Goal: Transaction & Acquisition: Purchase product/service

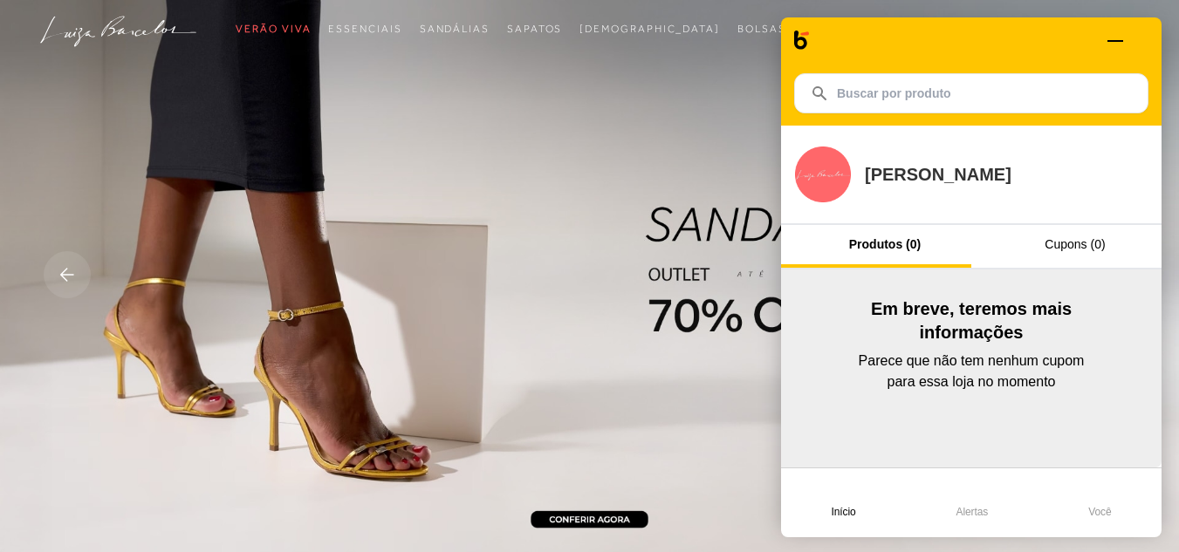
click at [1147, 37] on span at bounding box center [1142, 41] width 12 height 12
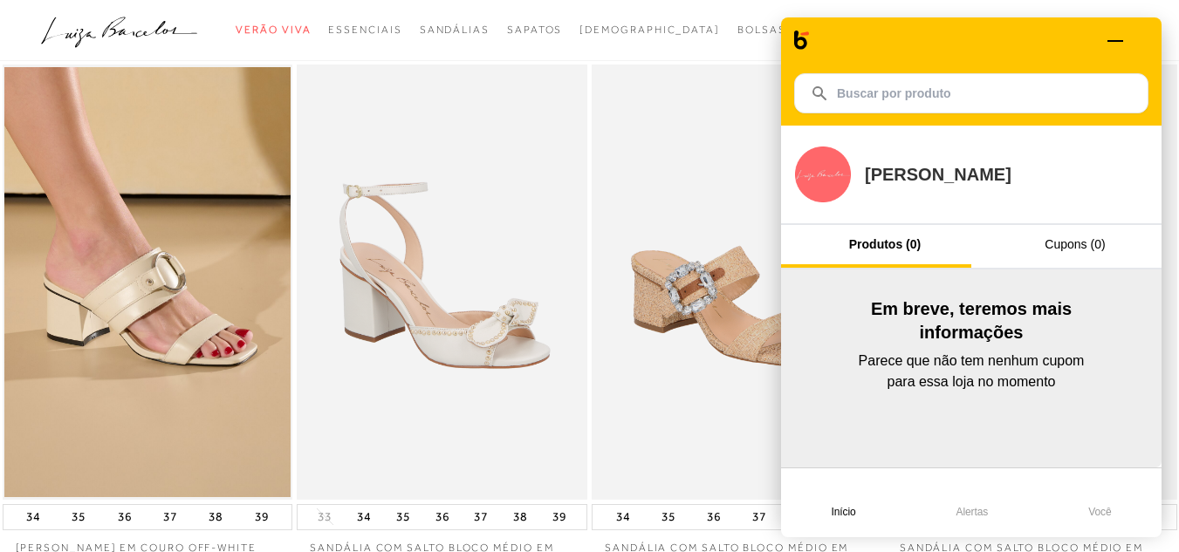
scroll to position [87, 0]
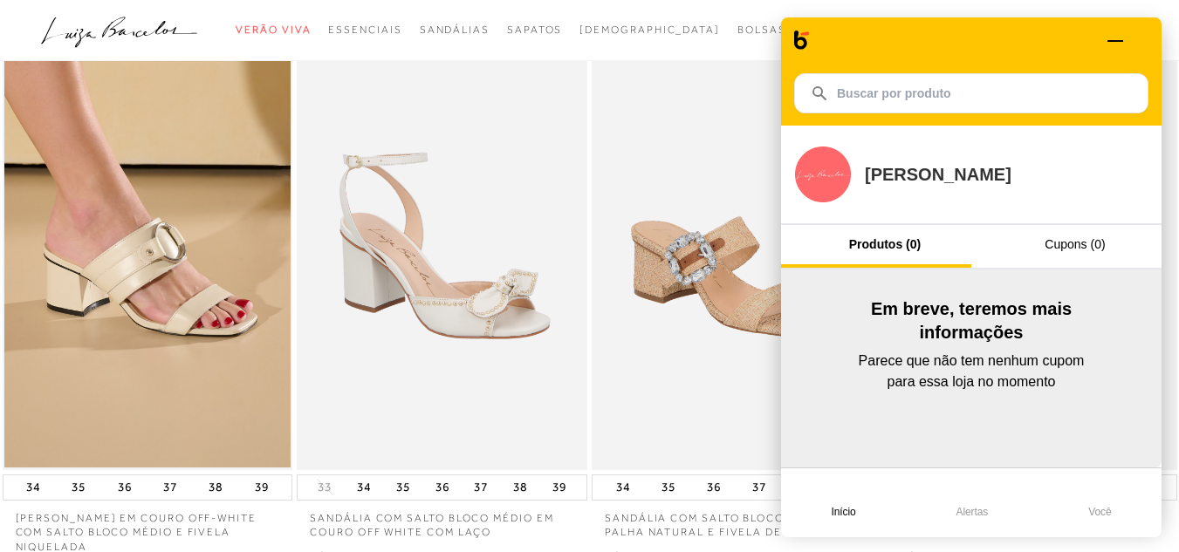
click at [1142, 38] on span at bounding box center [1142, 41] width 12 height 12
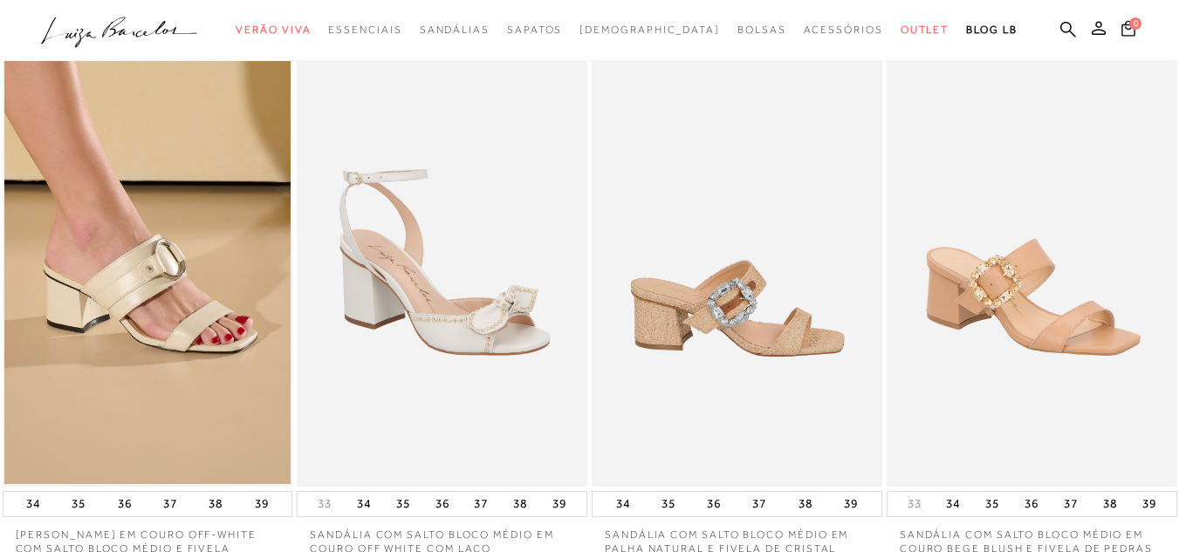
scroll to position [0, 0]
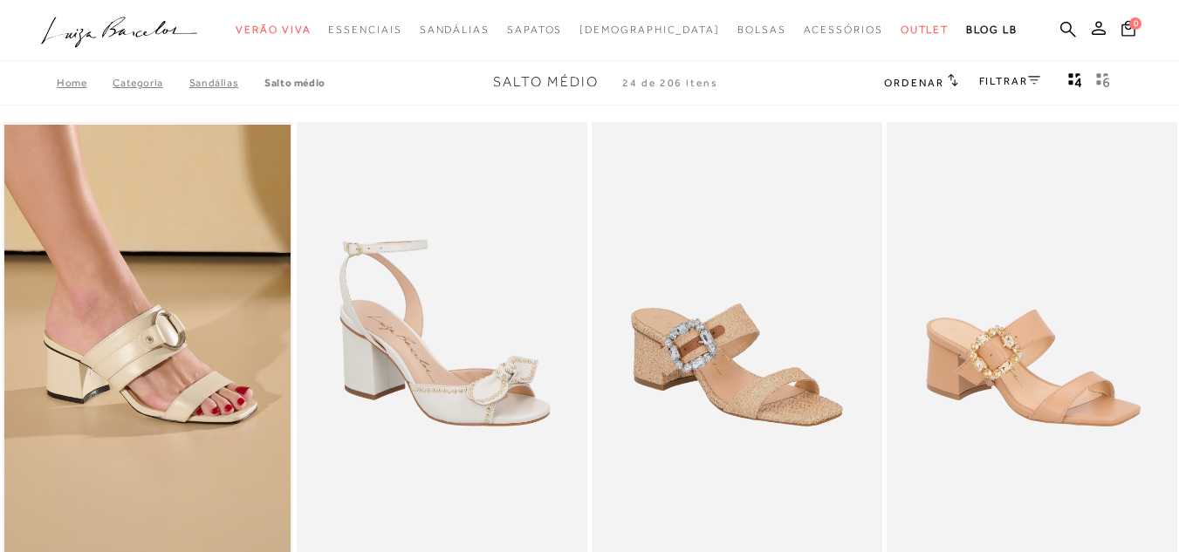
click at [1015, 80] on link "FILTRAR" at bounding box center [1009, 81] width 61 height 12
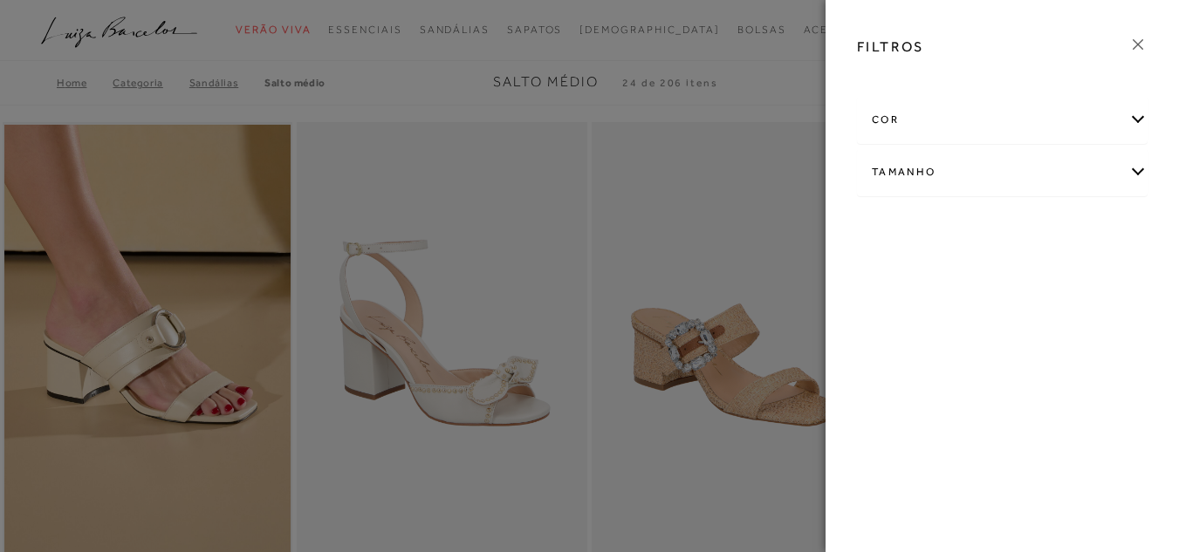
click at [998, 113] on div "cor" at bounding box center [1002, 120] width 289 height 46
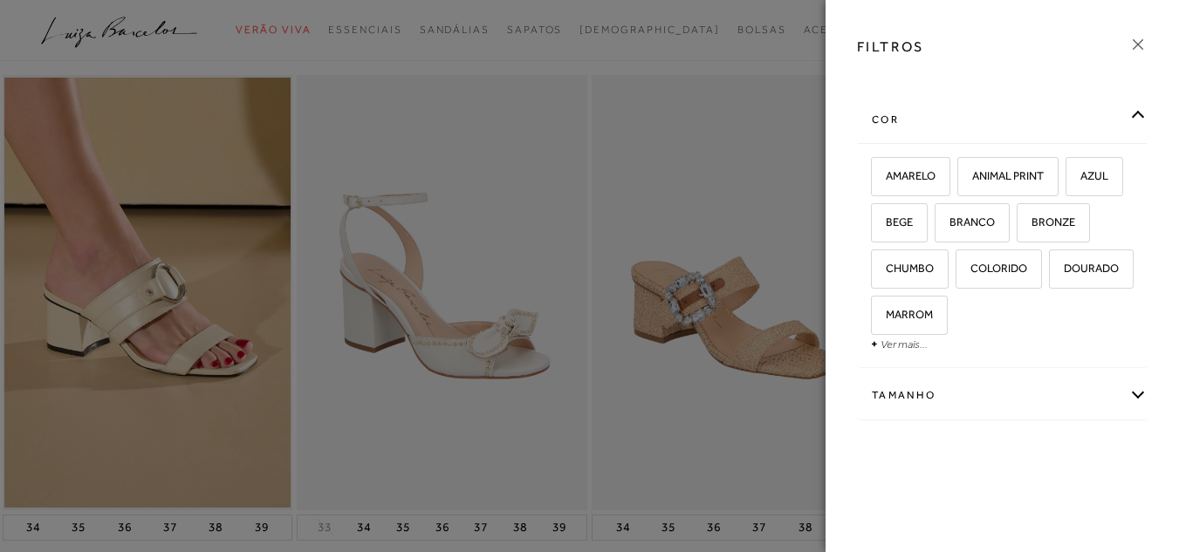
scroll to position [87, 0]
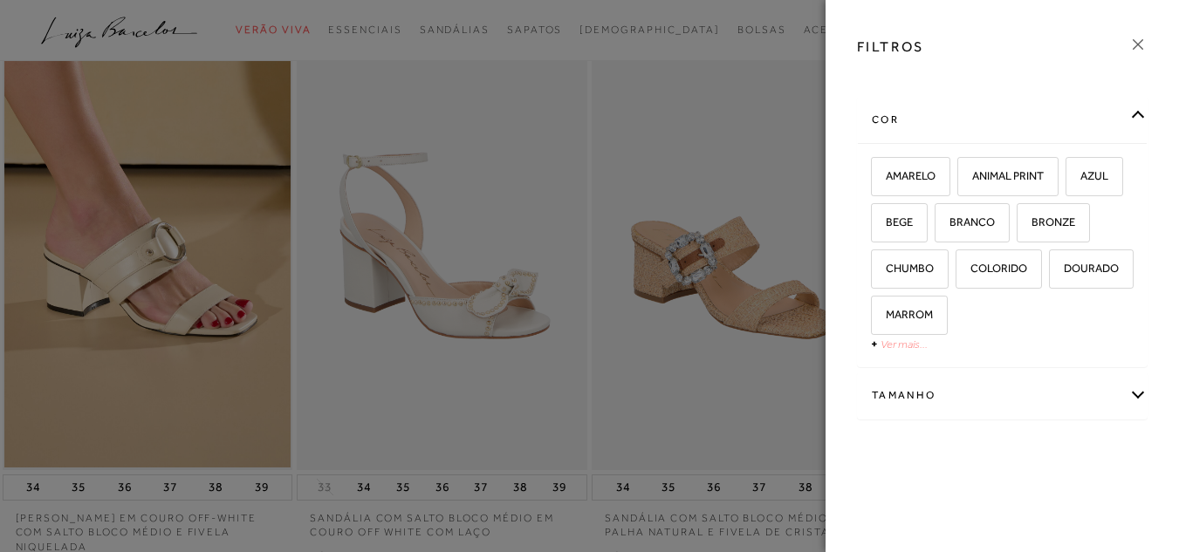
click at [893, 345] on link "Ver mais..." at bounding box center [904, 344] width 47 height 13
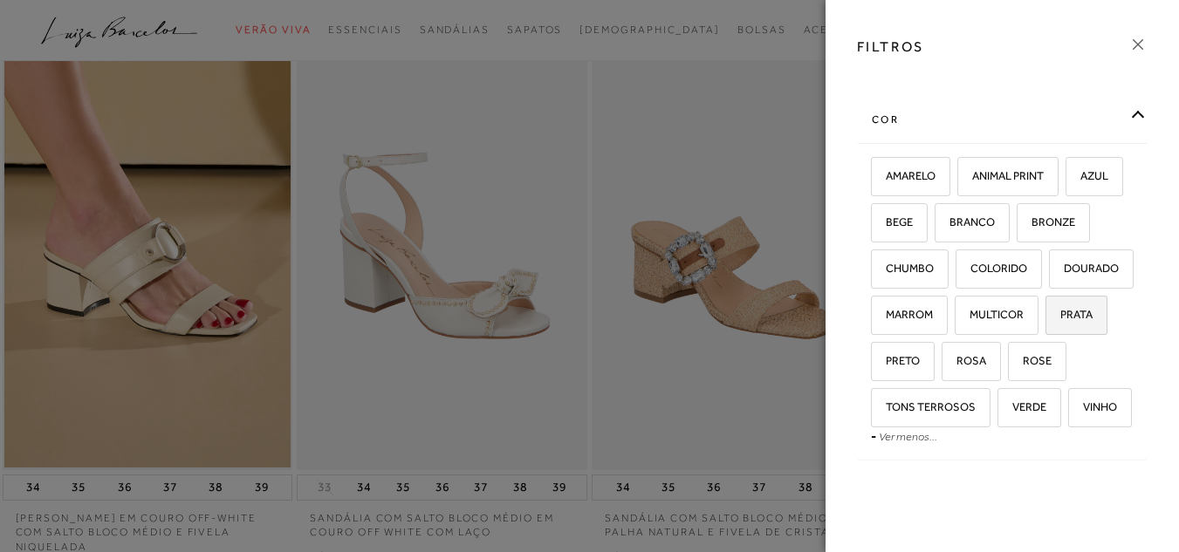
click at [1093, 334] on label "PRATA" at bounding box center [1076, 316] width 60 height 38
click at [1060, 326] on input "PRATA" at bounding box center [1051, 317] width 17 height 17
checkbox input "true"
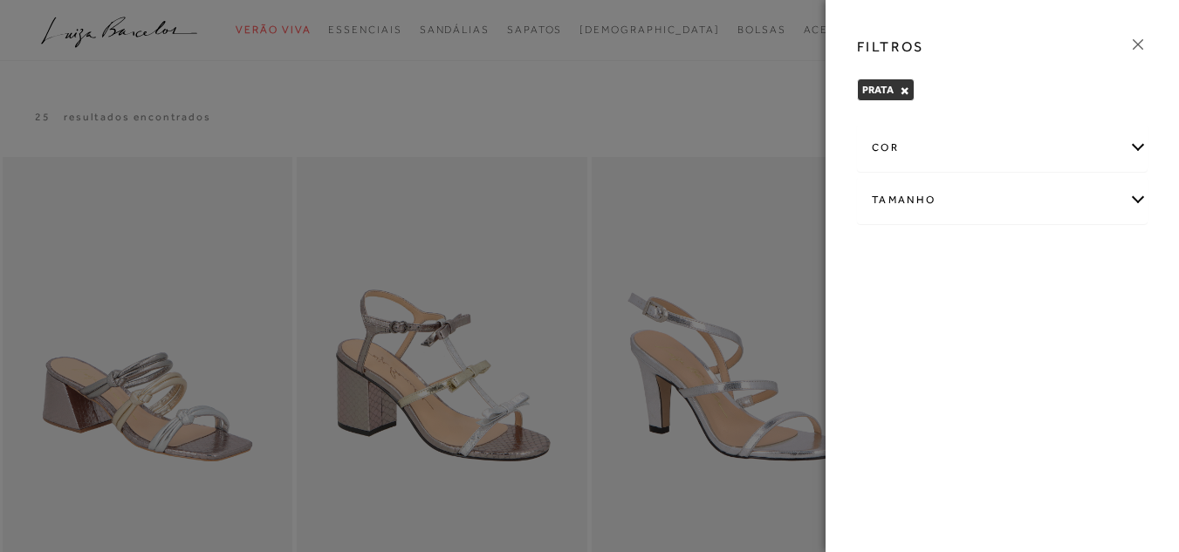
click at [1136, 38] on icon at bounding box center [1137, 44] width 19 height 19
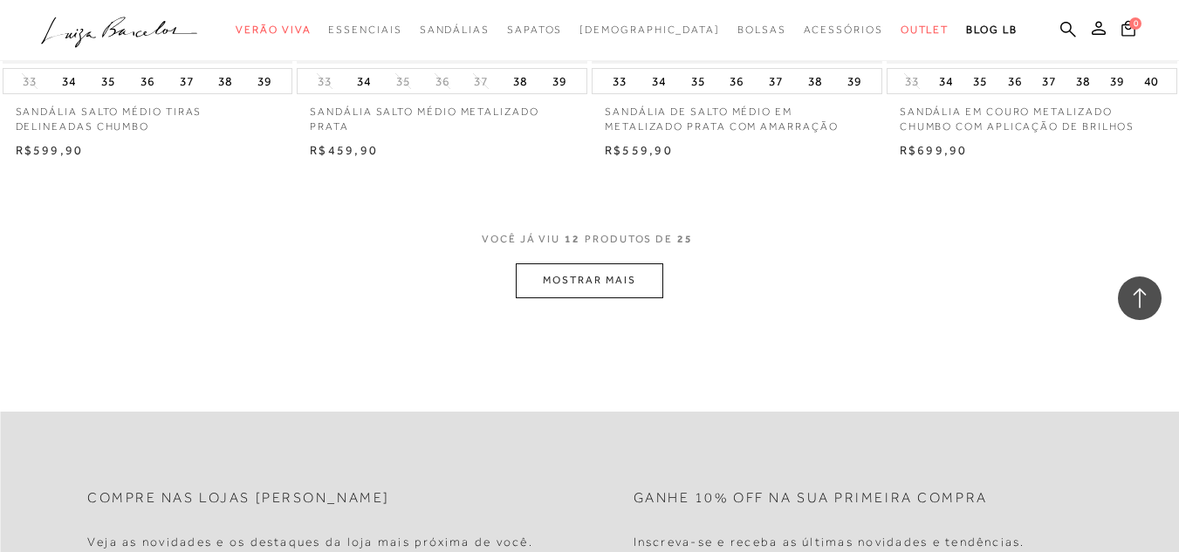
scroll to position [1658, 0]
click at [648, 282] on button "MOSTRAR MAIS" at bounding box center [589, 279] width 147 height 34
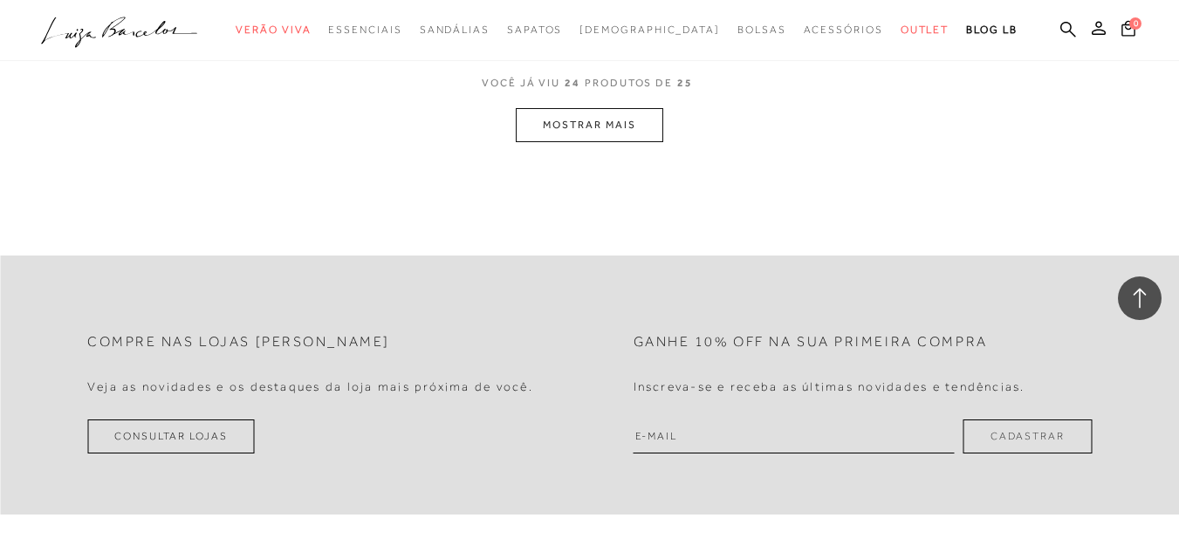
scroll to position [3491, 0]
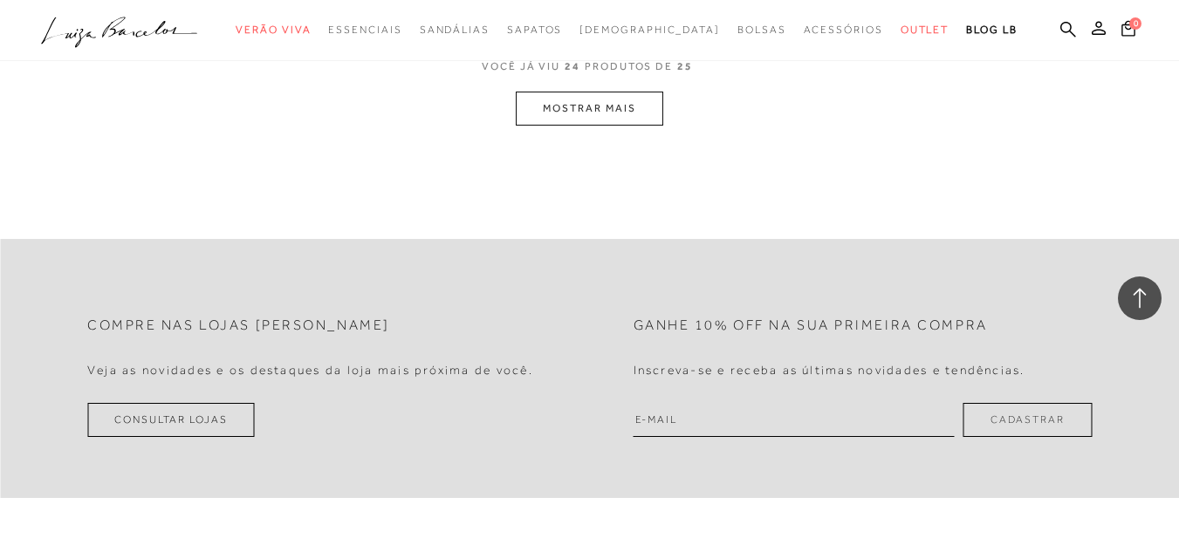
click at [584, 113] on button "MOSTRAR MAIS" at bounding box center [589, 109] width 147 height 34
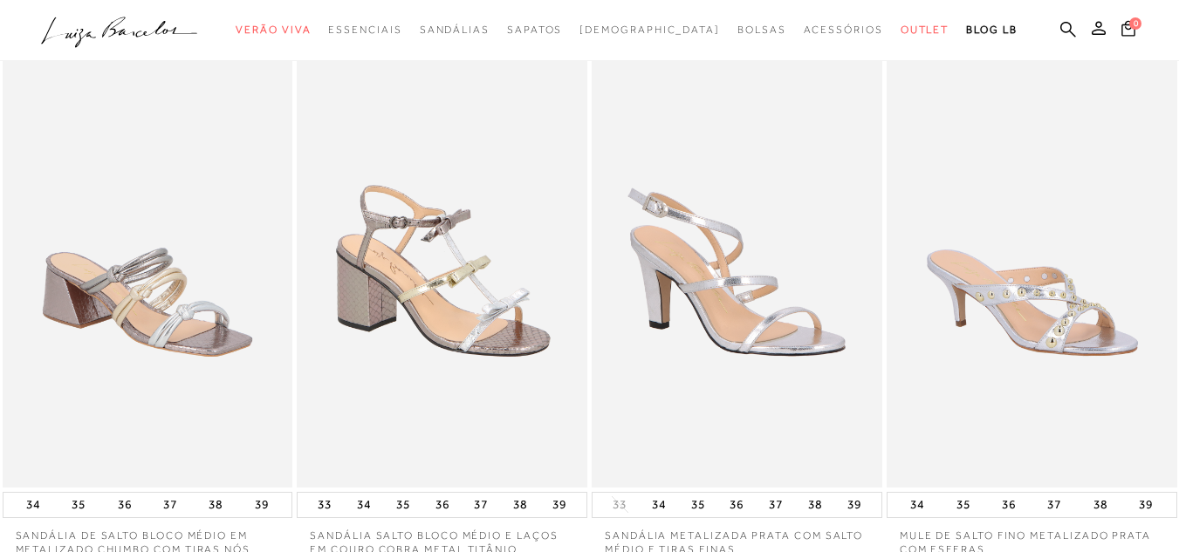
scroll to position [0, 0]
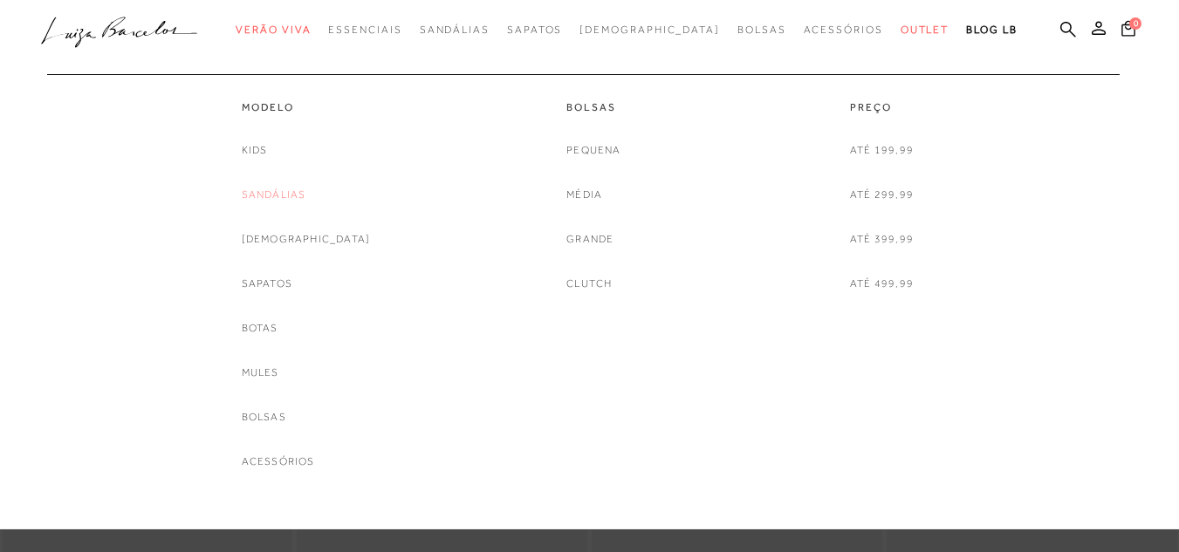
click at [303, 195] on link "Sandálias" at bounding box center [274, 195] width 65 height 18
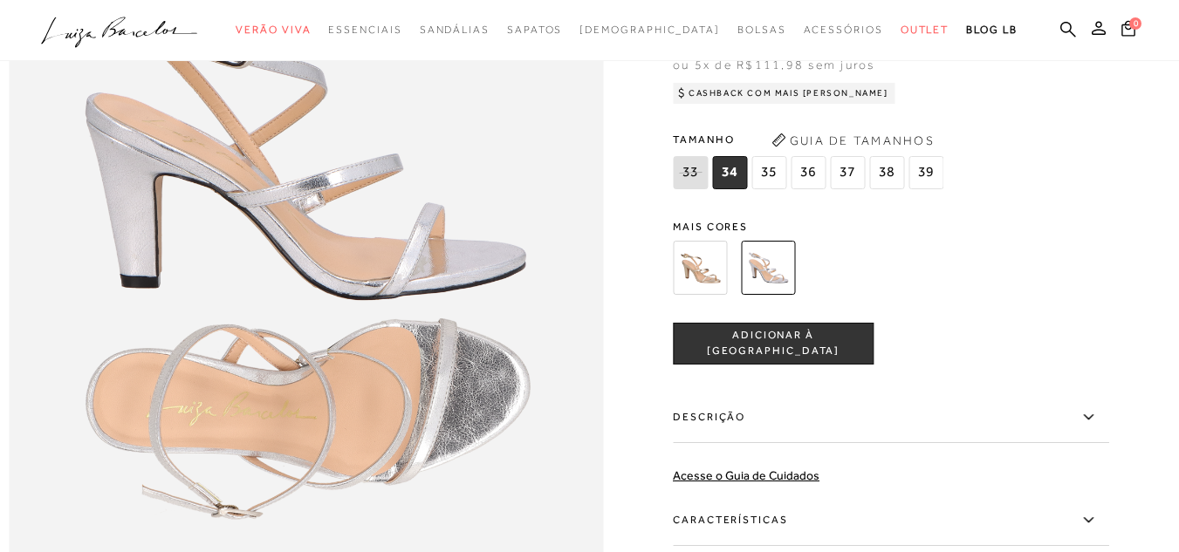
scroll to position [1309, 0]
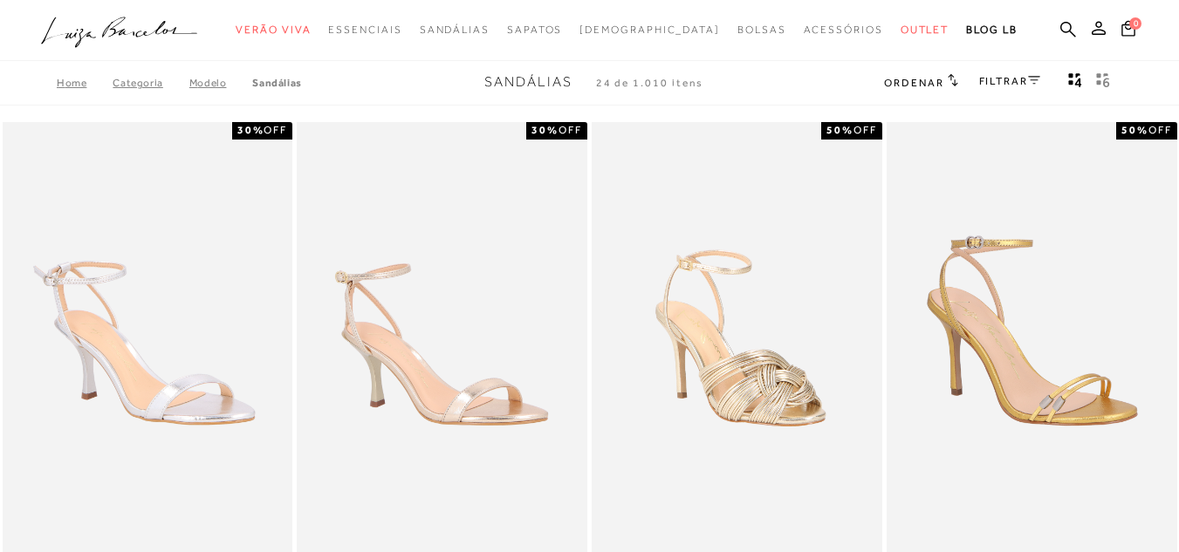
click at [995, 82] on link "FILTRAR" at bounding box center [1009, 81] width 61 height 12
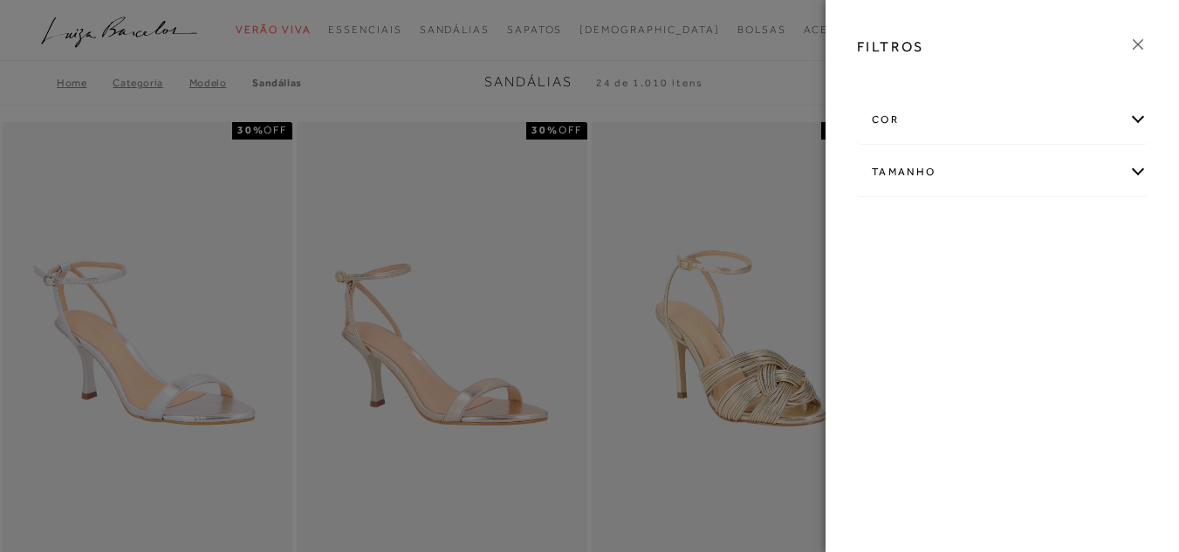
click at [990, 118] on div "cor" at bounding box center [1002, 120] width 289 height 46
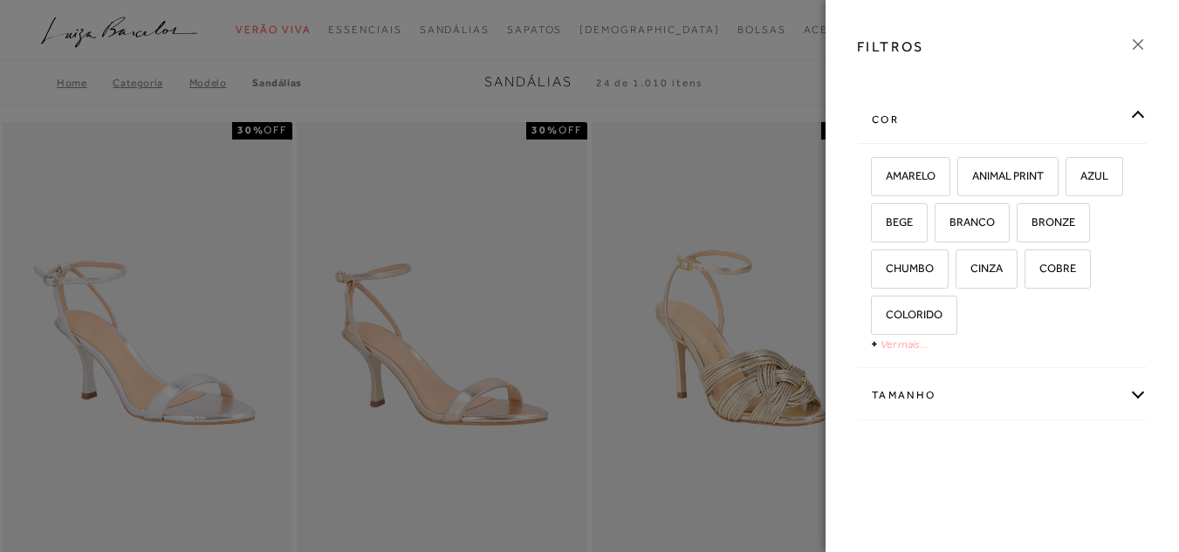
click at [907, 343] on link "Ver mais..." at bounding box center [904, 344] width 47 height 13
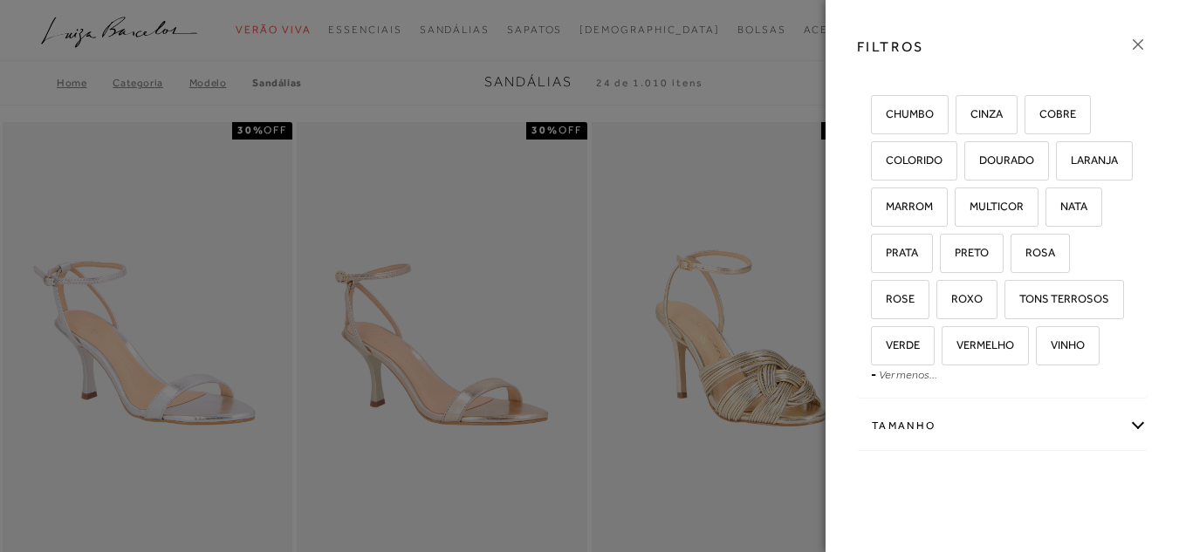
scroll to position [175, 0]
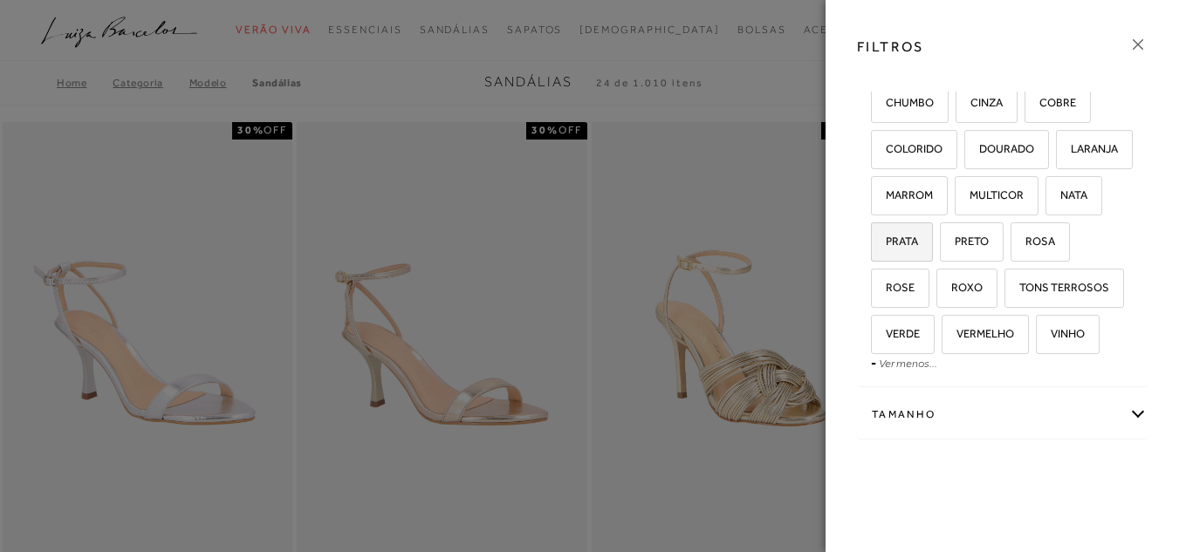
click at [902, 248] on span "PRATA" at bounding box center [895, 241] width 45 height 13
click at [886, 253] on input "PRATA" at bounding box center [876, 244] width 17 height 17
checkbox input "true"
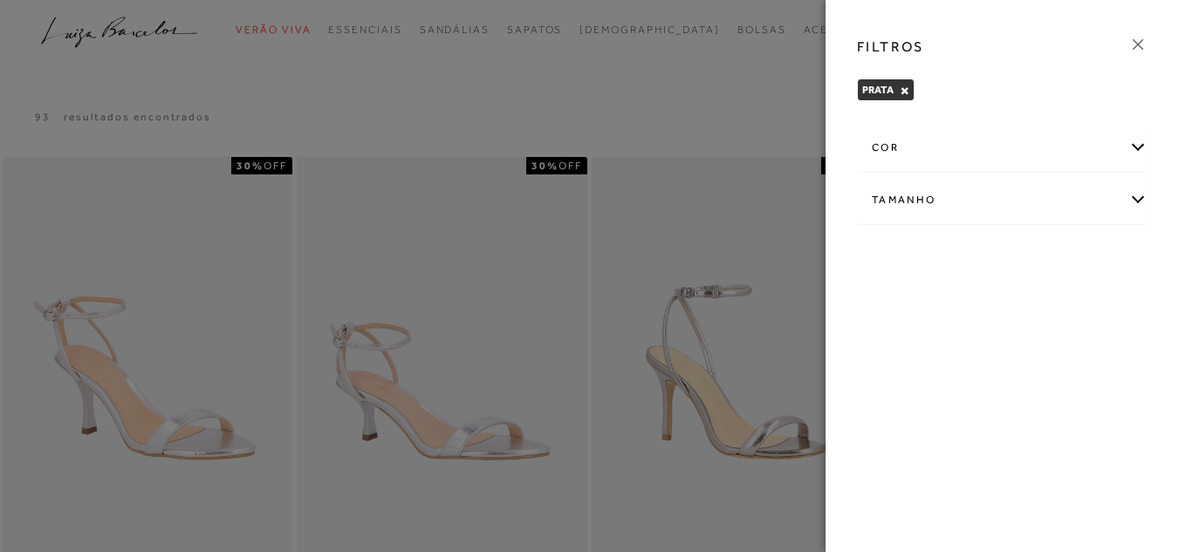
click at [1135, 50] on icon at bounding box center [1137, 44] width 19 height 19
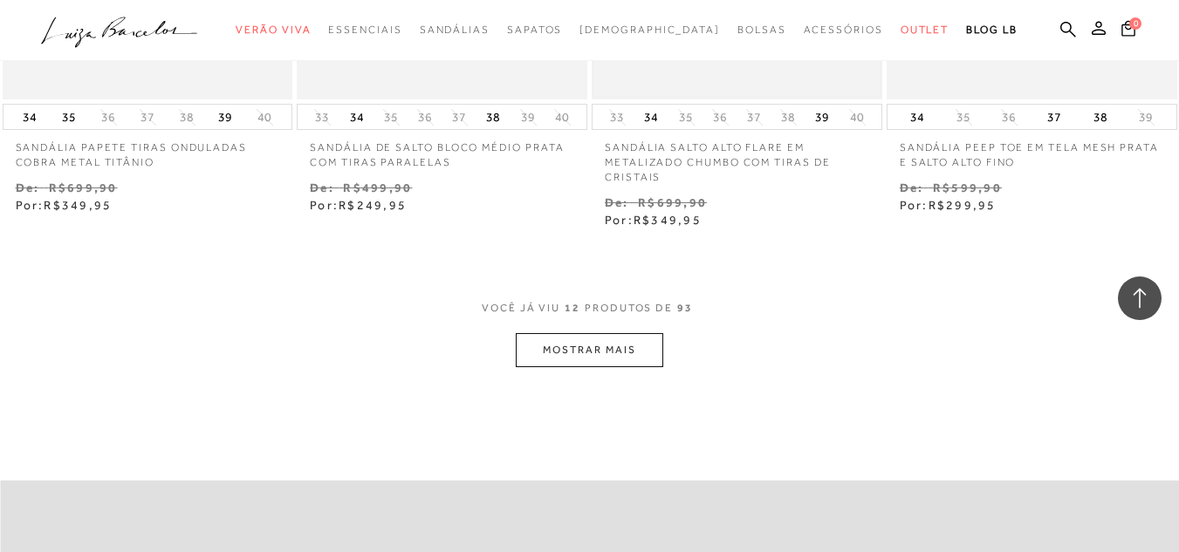
scroll to position [1658, 0]
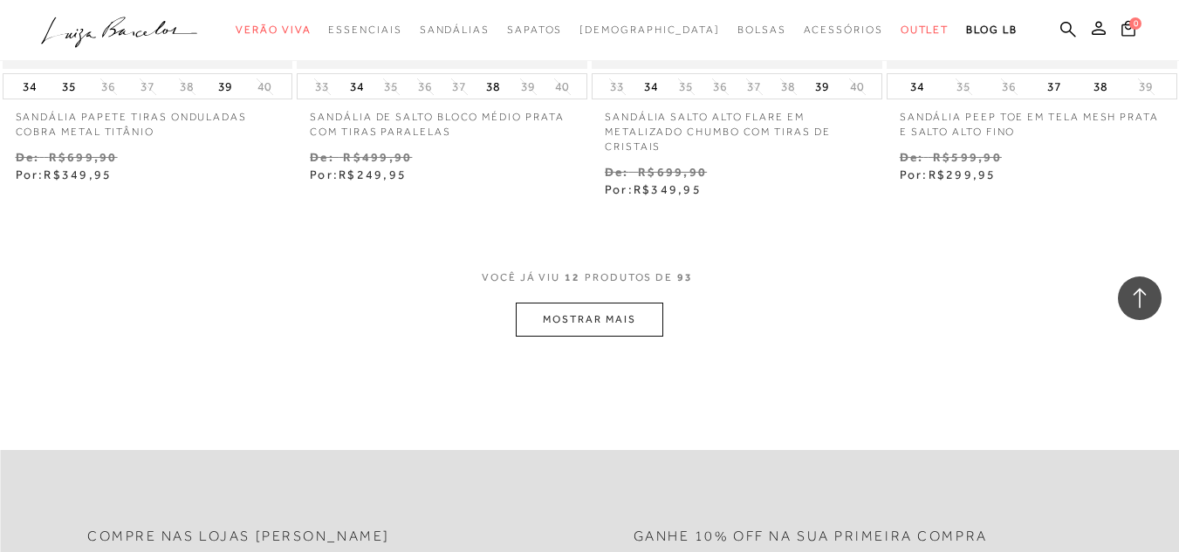
click at [620, 319] on button "MOSTRAR MAIS" at bounding box center [589, 320] width 147 height 34
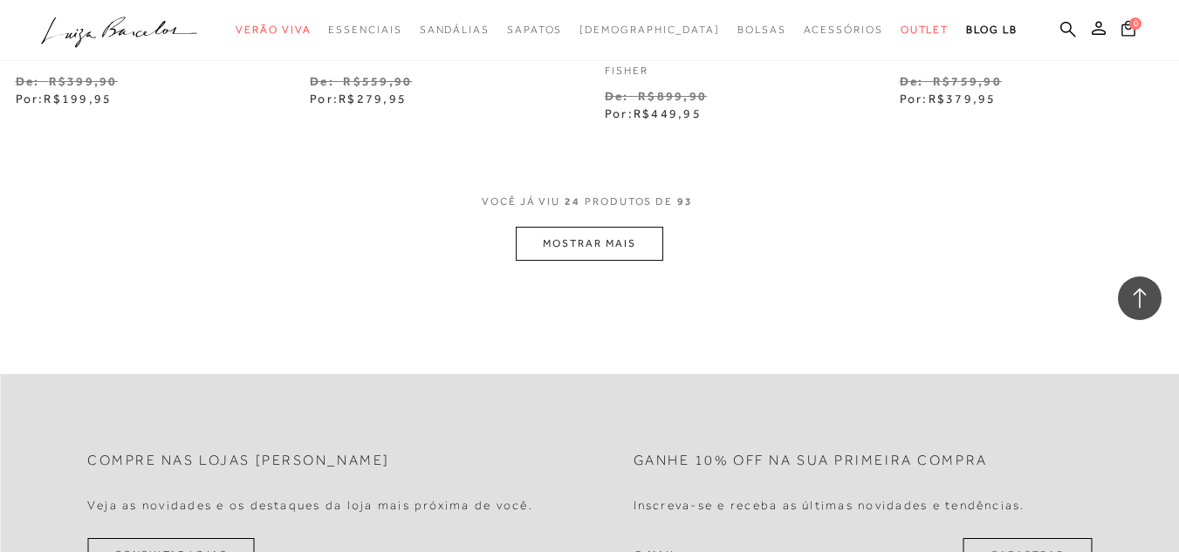
scroll to position [3491, 0]
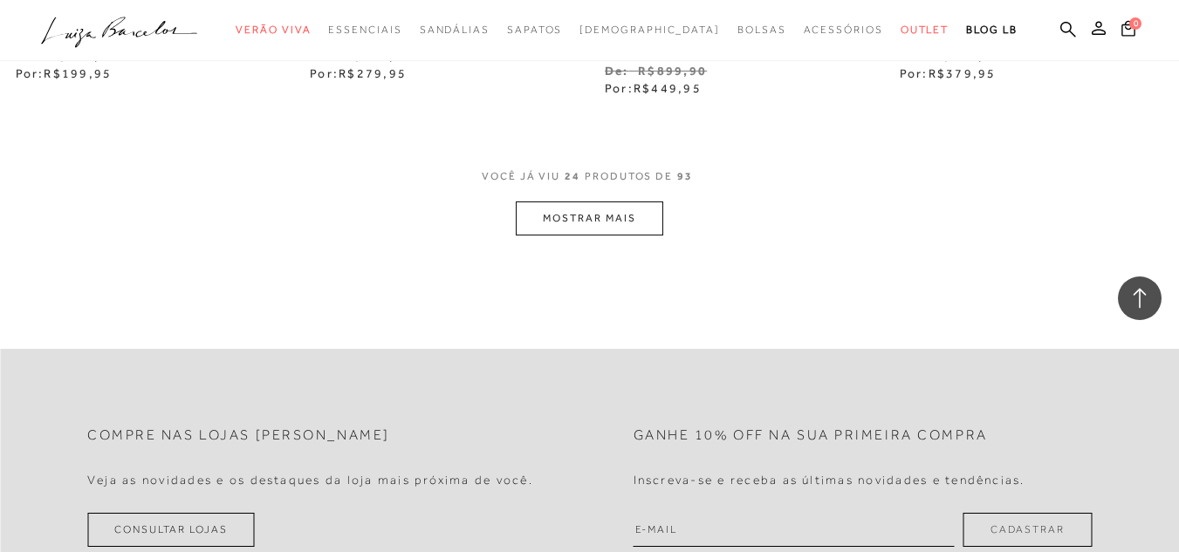
click at [603, 216] on button "MOSTRAR MAIS" at bounding box center [589, 219] width 147 height 34
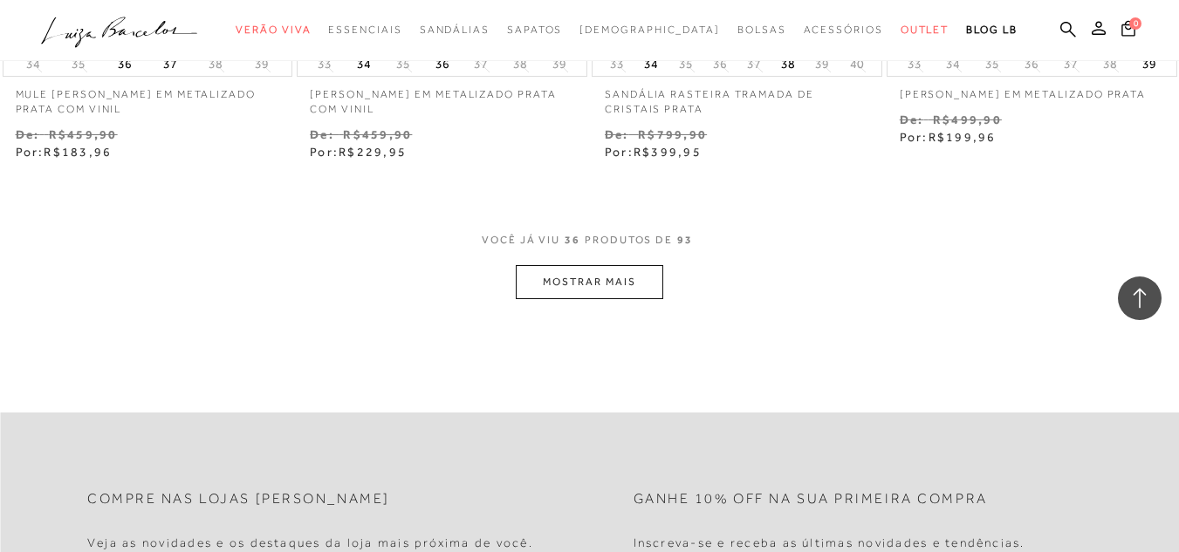
scroll to position [5149, 0]
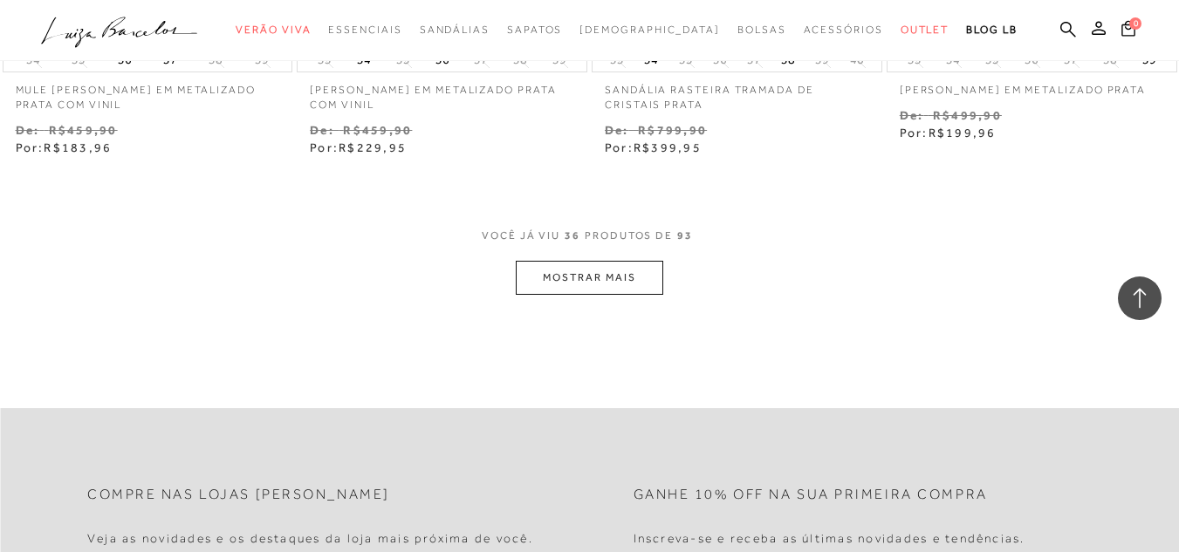
click at [593, 272] on button "MOSTRAR MAIS" at bounding box center [589, 278] width 147 height 34
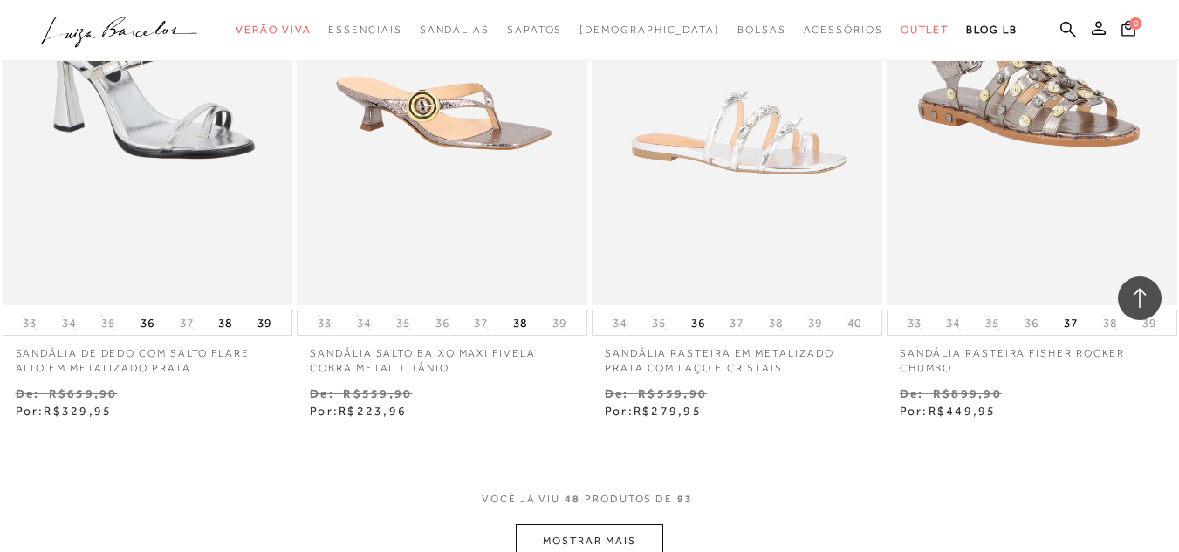
scroll to position [6807, 0]
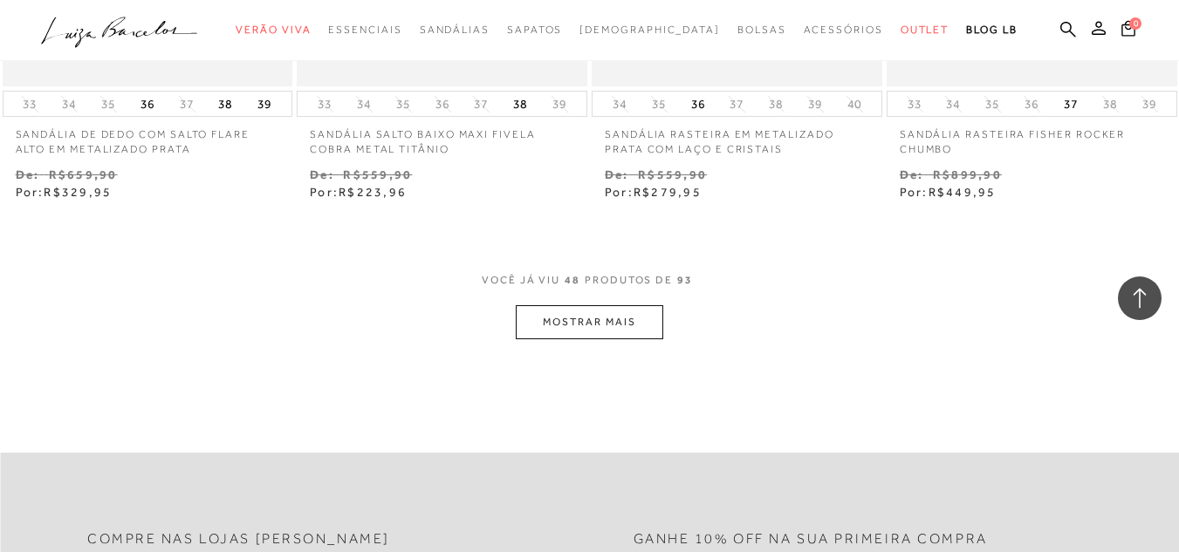
click at [615, 328] on button "MOSTRAR MAIS" at bounding box center [589, 322] width 147 height 34
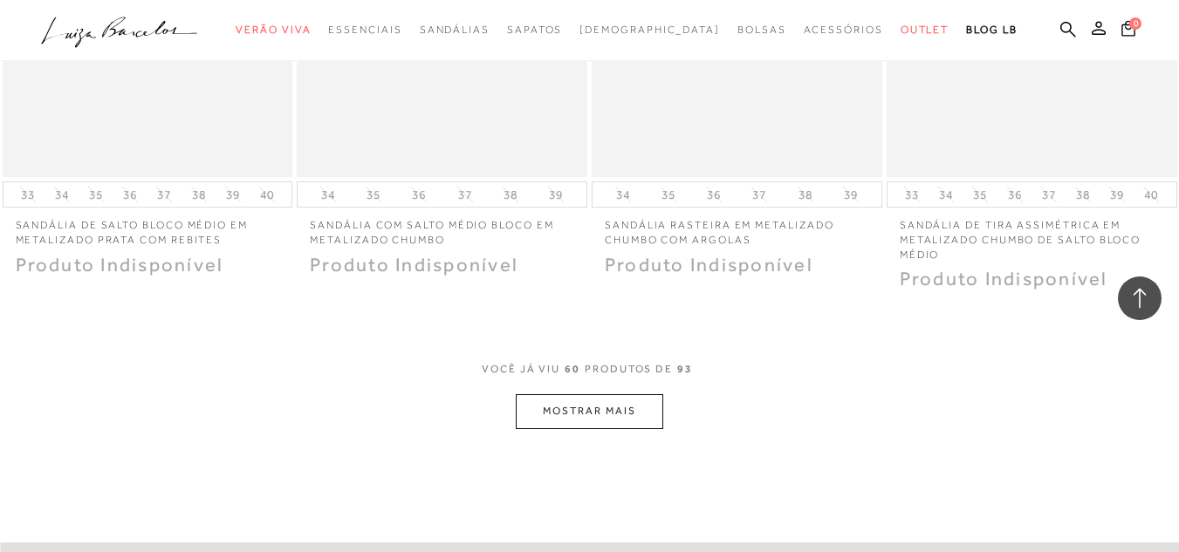
scroll to position [8553, 0]
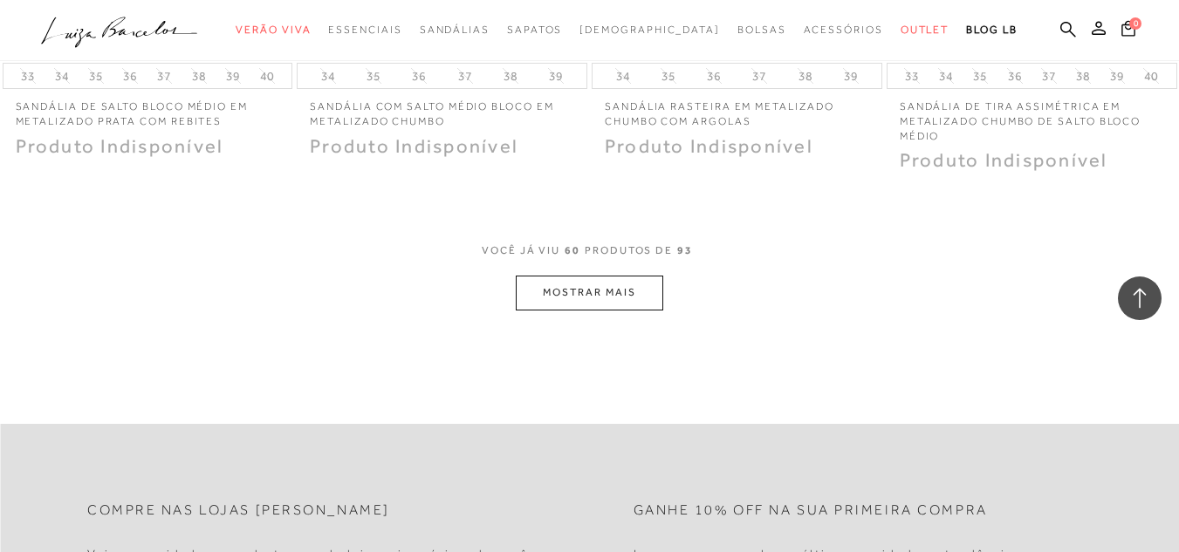
click at [607, 298] on button "MOSTRAR MAIS" at bounding box center [589, 293] width 147 height 34
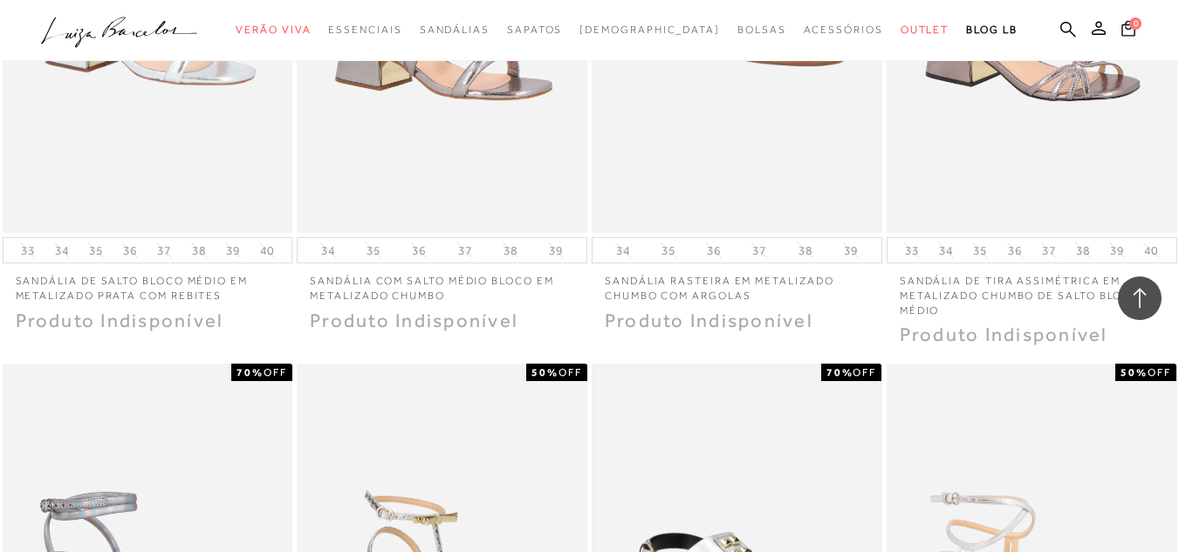
scroll to position [7854, 0]
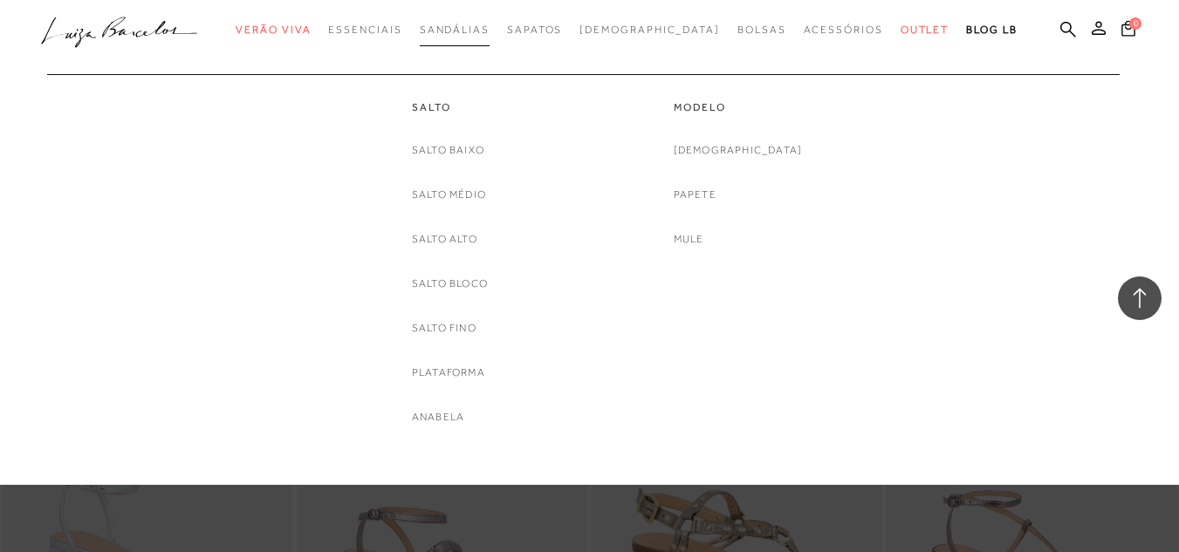
click at [473, 24] on span "Sandálias" at bounding box center [455, 30] width 70 height 12
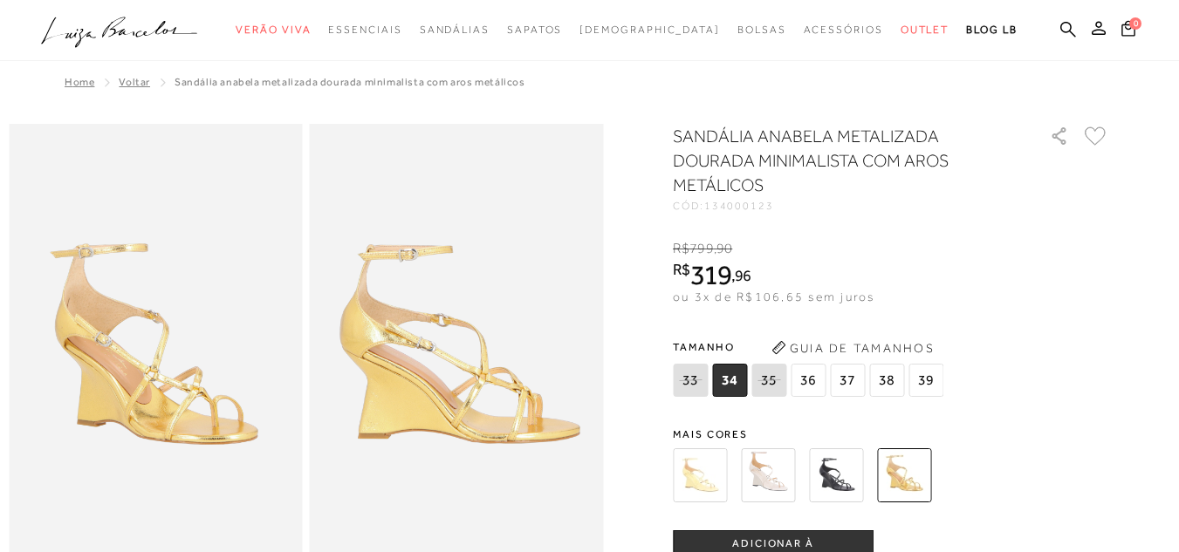
click at [768, 478] on img at bounding box center [768, 476] width 54 height 54
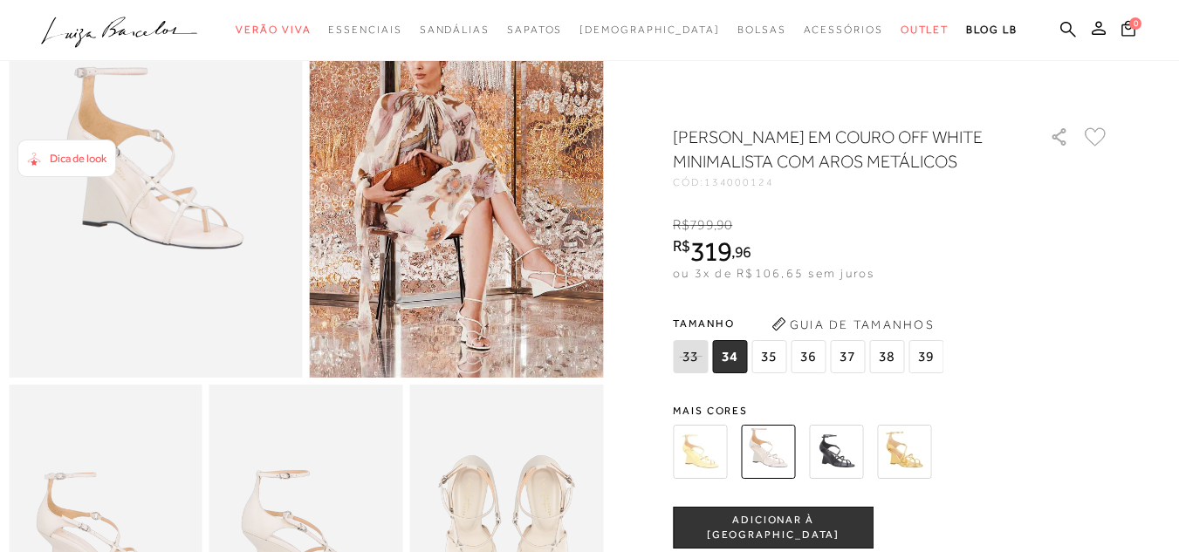
scroll to position [262, 0]
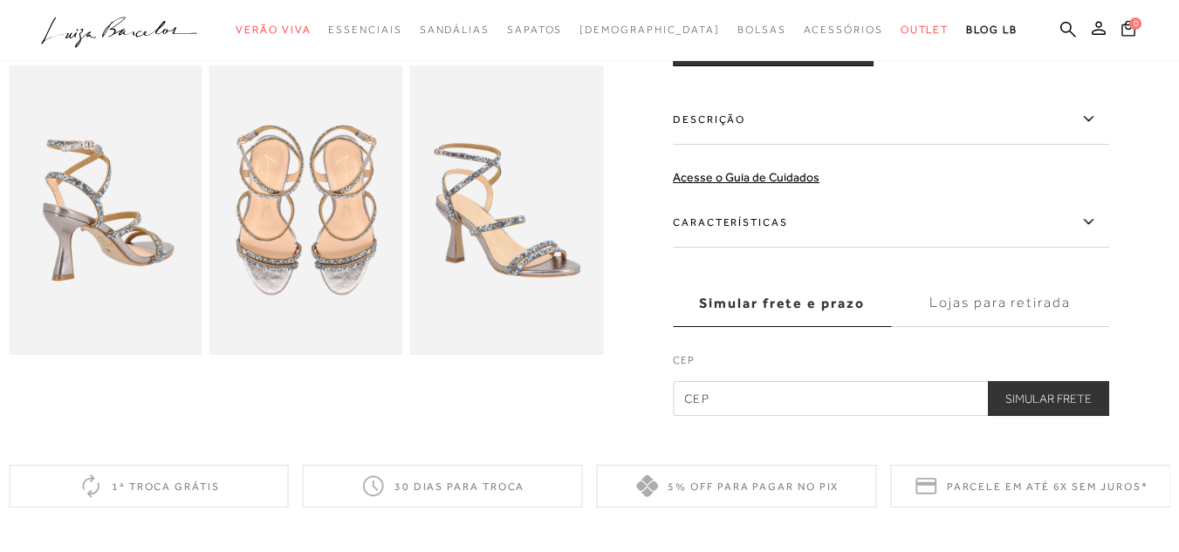
scroll to position [524, 0]
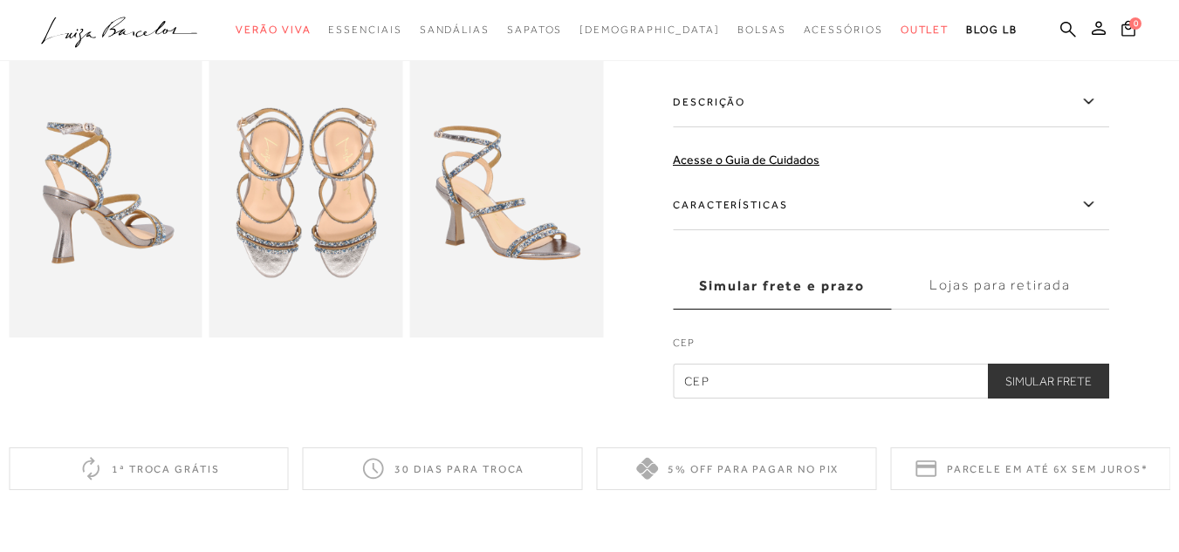
click at [356, 277] on img at bounding box center [306, 193] width 194 height 291
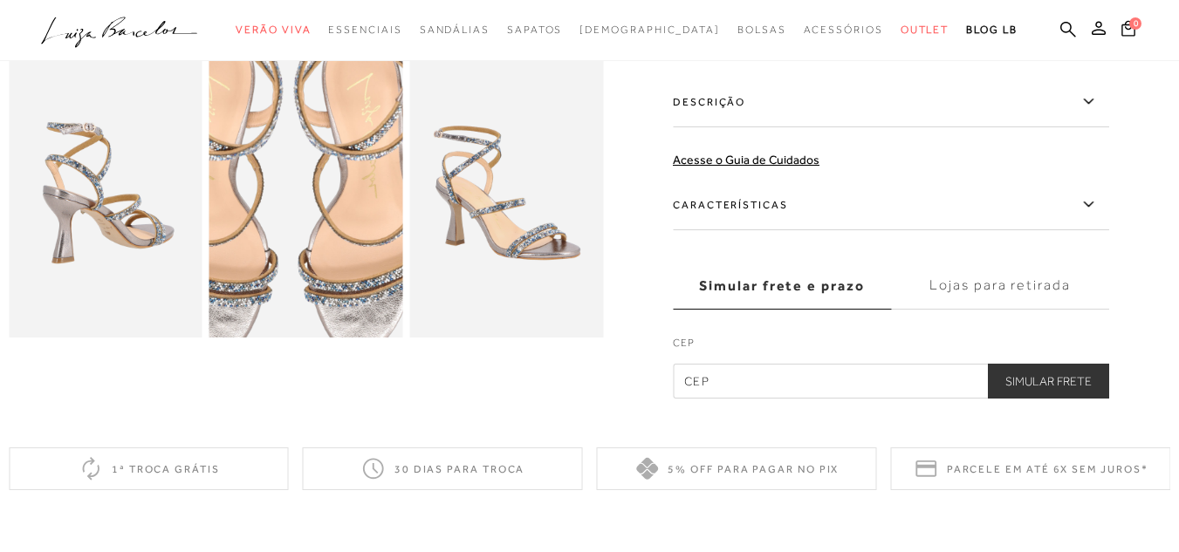
click at [326, 216] on img at bounding box center [286, 184] width 387 height 580
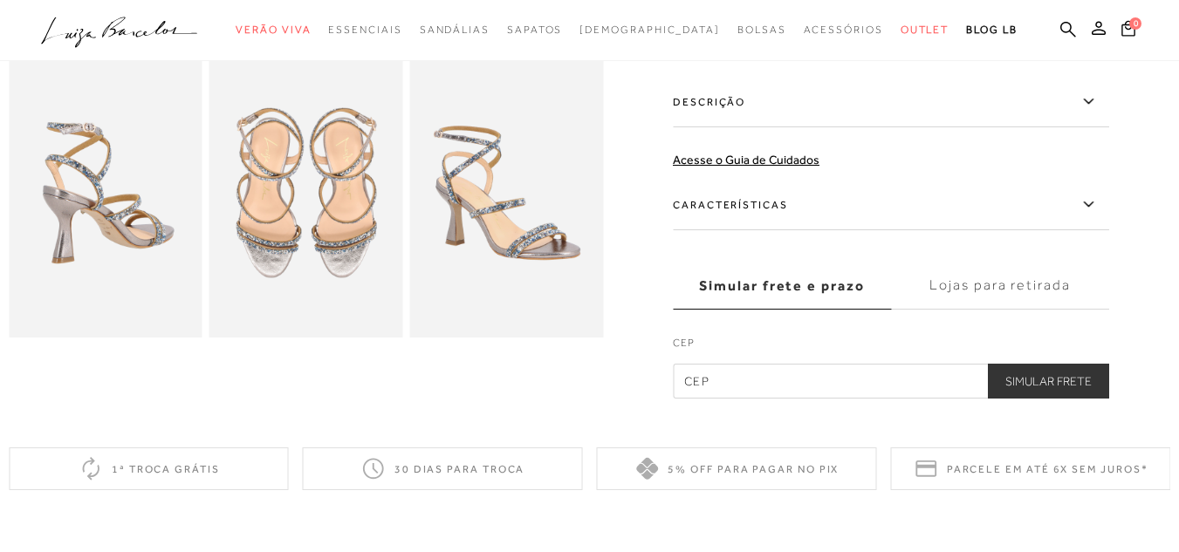
click at [303, 374] on div at bounding box center [590, -1] width 1162 height 799
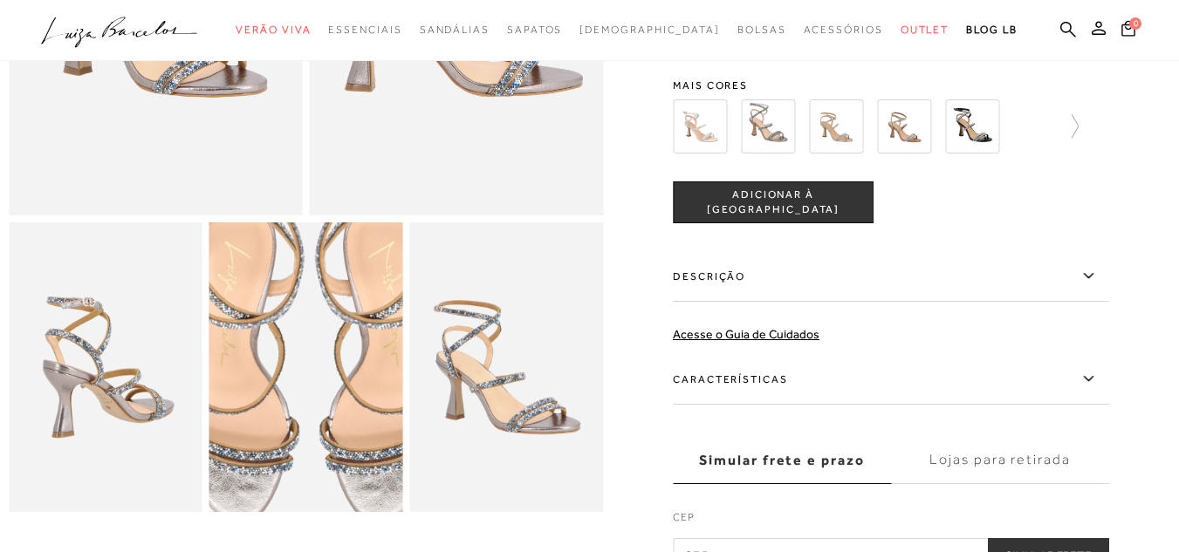
scroll to position [0, 0]
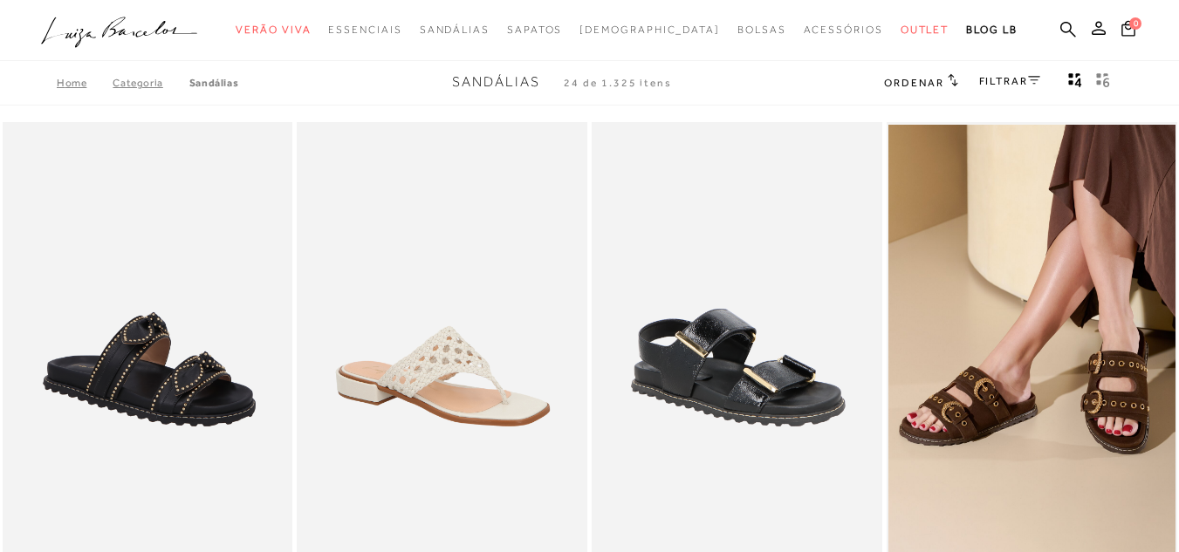
click at [1004, 79] on link "FILTRAR" at bounding box center [1009, 81] width 61 height 12
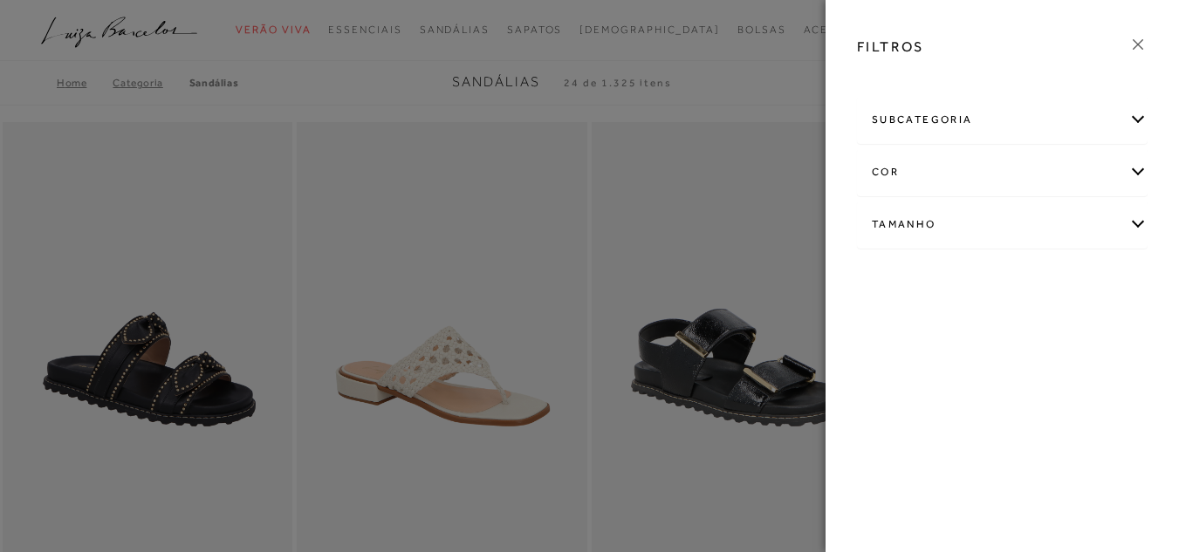
click at [966, 174] on div "cor" at bounding box center [1002, 172] width 289 height 46
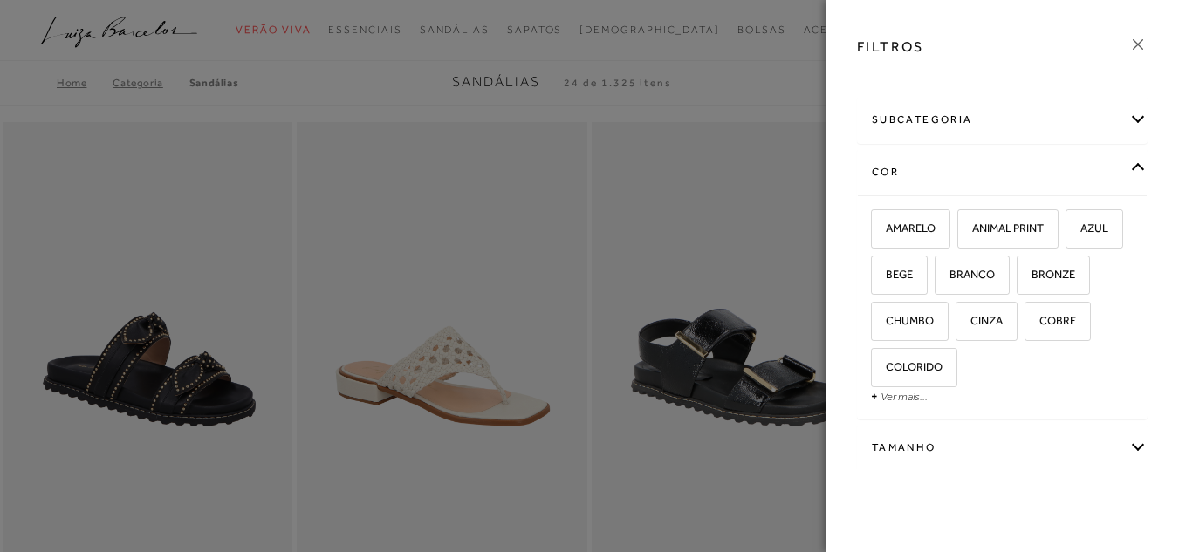
scroll to position [33, 0]
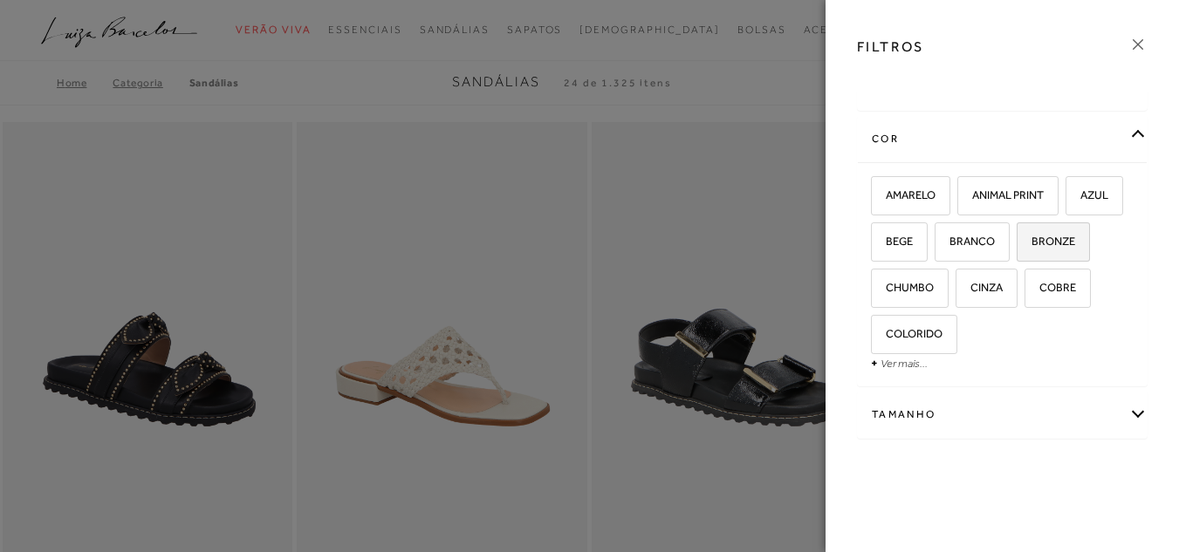
click at [1018, 248] on span "BRONZE" at bounding box center [1046, 241] width 57 height 13
click at [1014, 253] on input "BRONZE" at bounding box center [1022, 244] width 17 height 17
checkbox input "true"
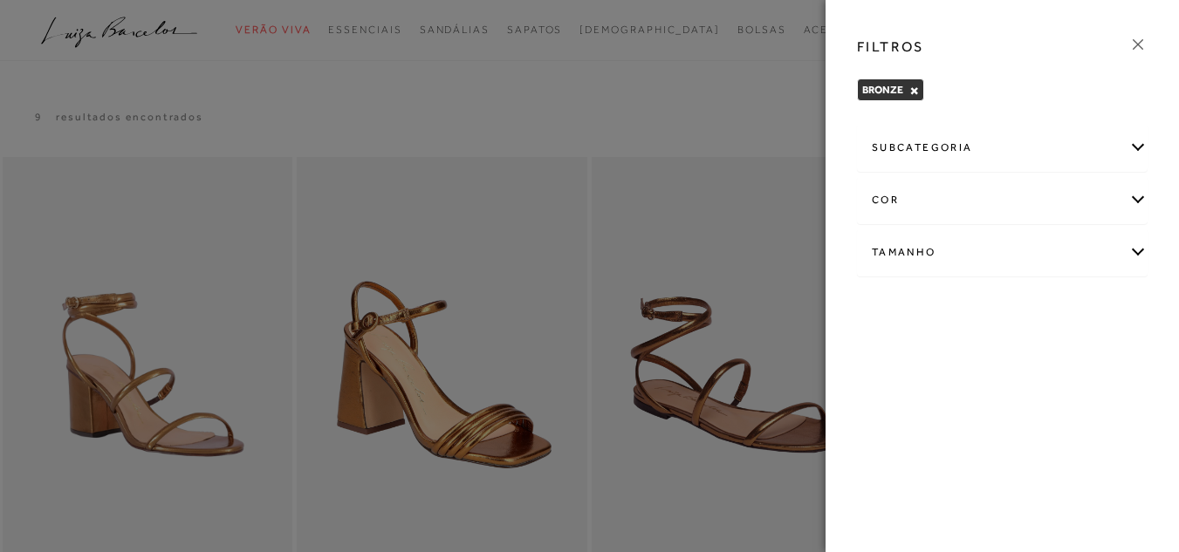
click at [1136, 43] on icon at bounding box center [1138, 44] width 10 height 10
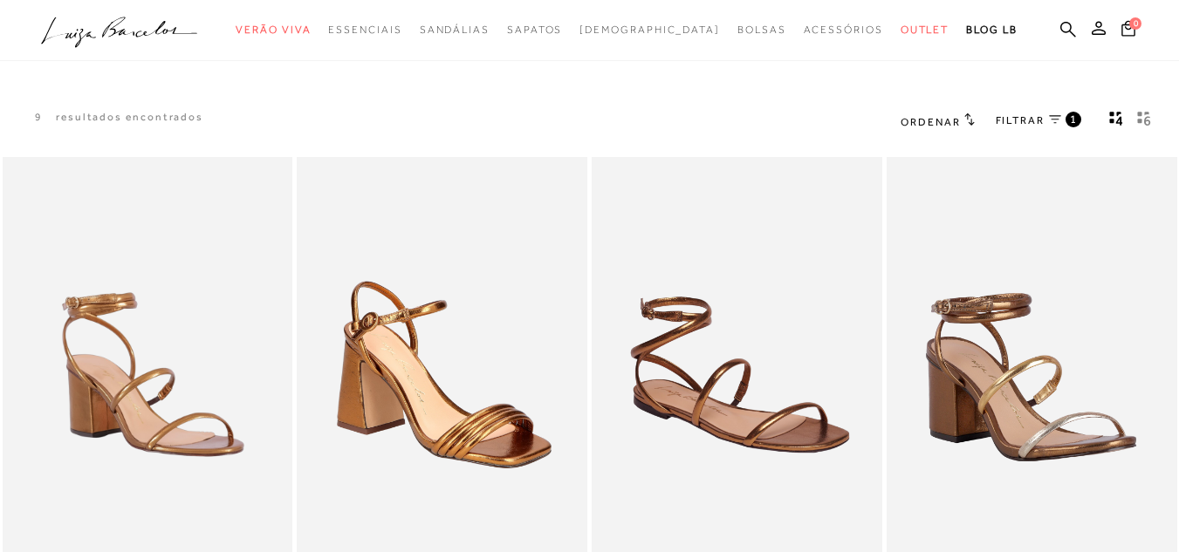
click at [1051, 119] on icon at bounding box center [1055, 119] width 12 height 9
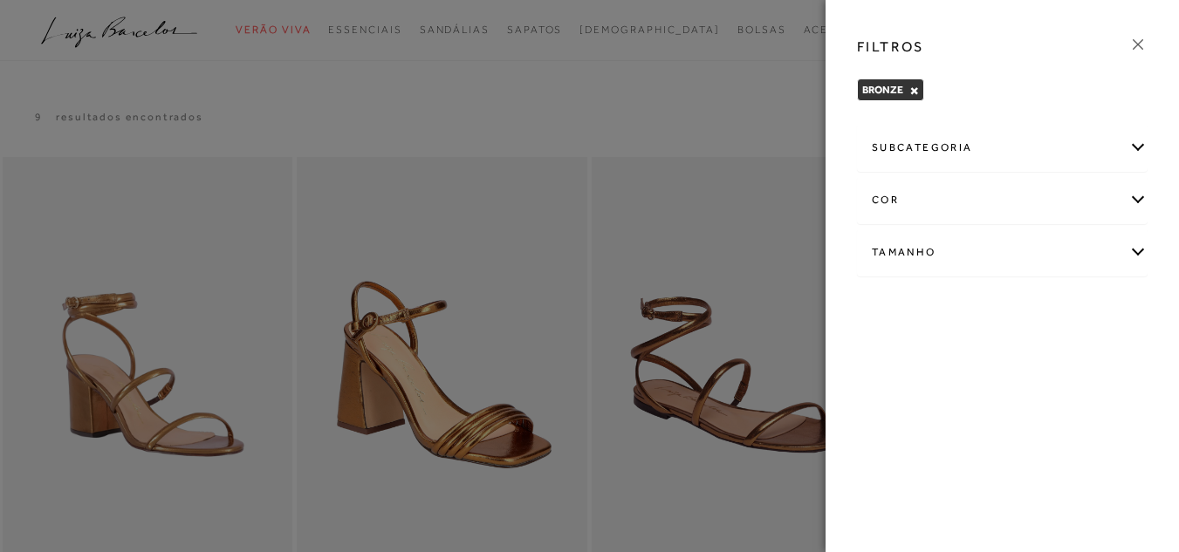
click at [1042, 196] on div "cor" at bounding box center [1002, 200] width 289 height 46
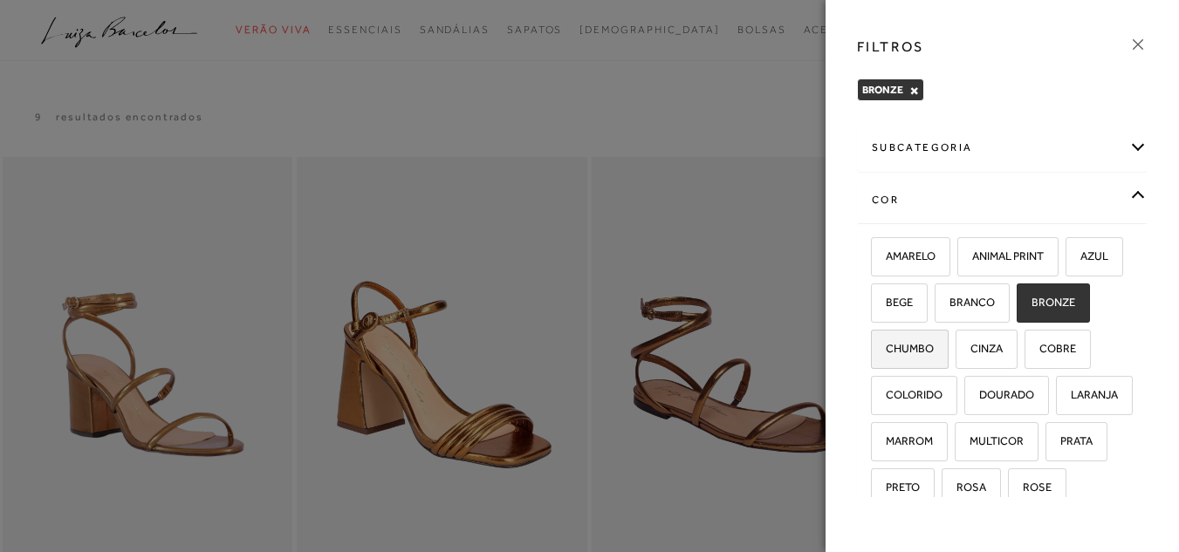
click at [948, 340] on label "CHUMBO" at bounding box center [910, 350] width 76 height 38
click at [886, 343] on input "CHUMBO" at bounding box center [876, 351] width 17 height 17
checkbox input "true"
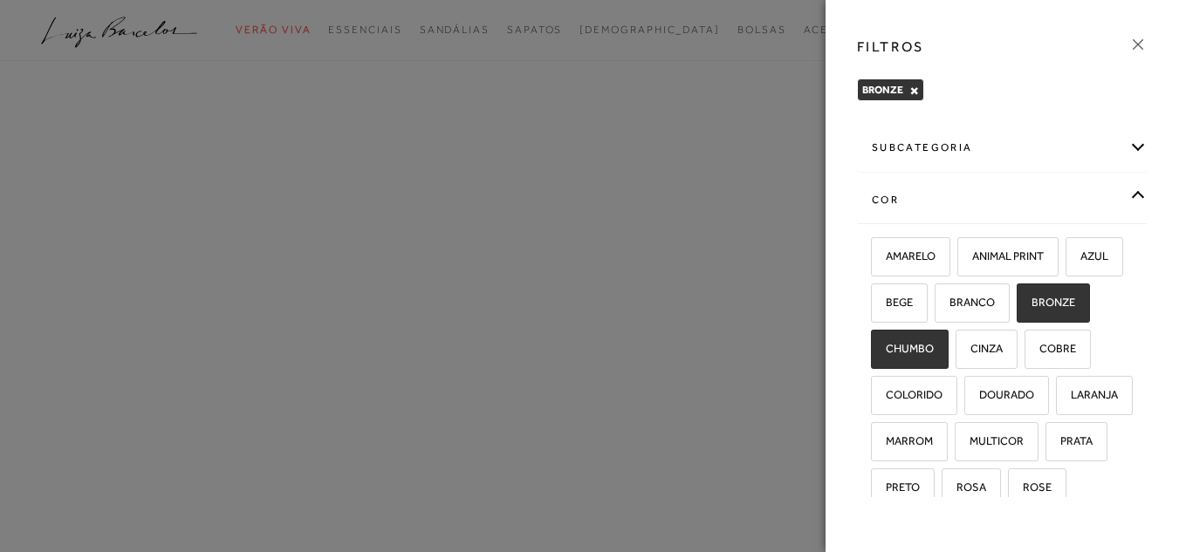
click at [1018, 309] on span "BRONZE" at bounding box center [1046, 302] width 57 height 13
click at [1014, 314] on input "BRONZE" at bounding box center [1022, 305] width 17 height 17
checkbox input "false"
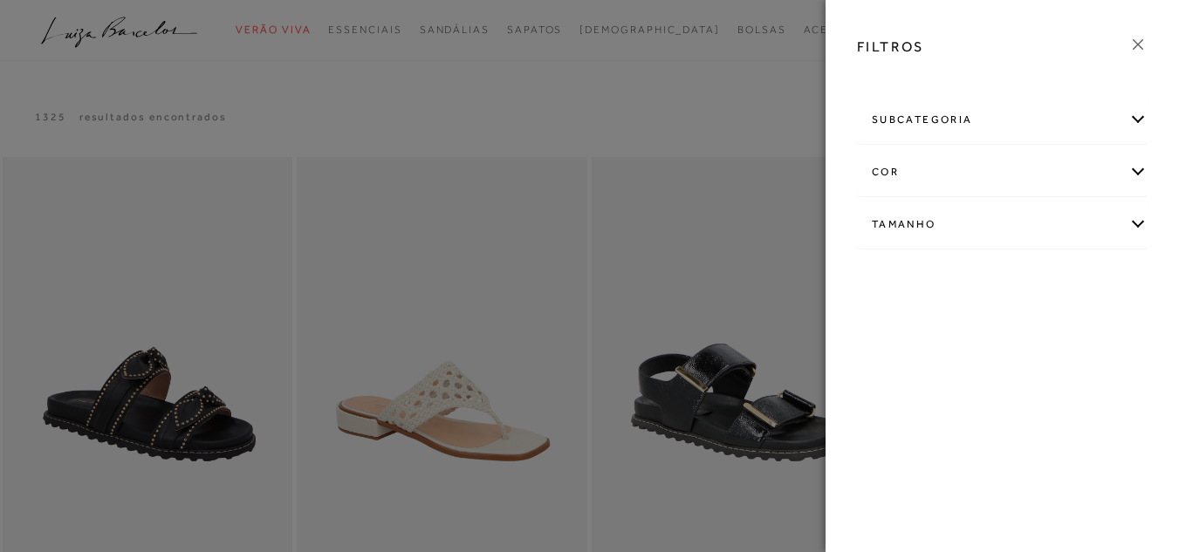
click at [894, 175] on div "cor" at bounding box center [1002, 172] width 289 height 46
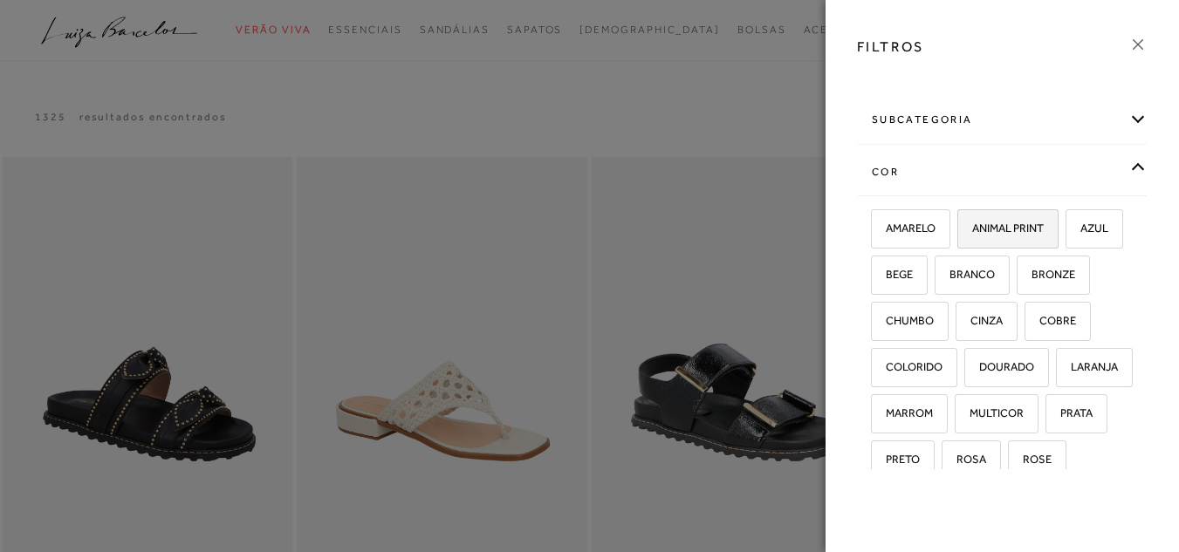
scroll to position [87, 0]
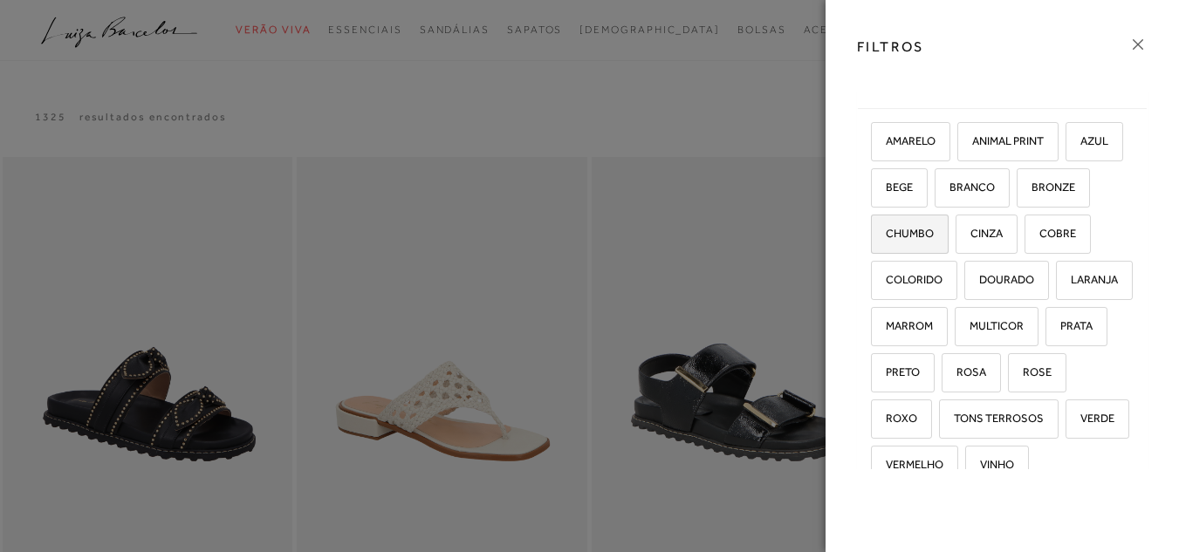
click at [934, 231] on span "CHUMBO" at bounding box center [903, 233] width 61 height 13
click at [886, 231] on input "CHUMBO" at bounding box center [876, 236] width 17 height 17
checkbox input "true"
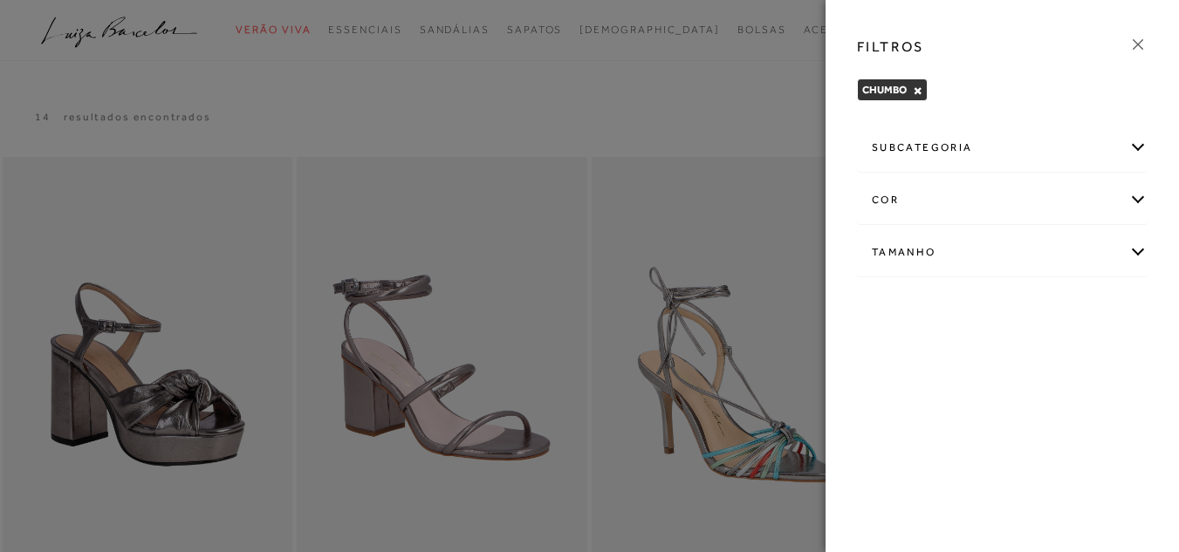
click at [664, 109] on div at bounding box center [589, 276] width 1179 height 552
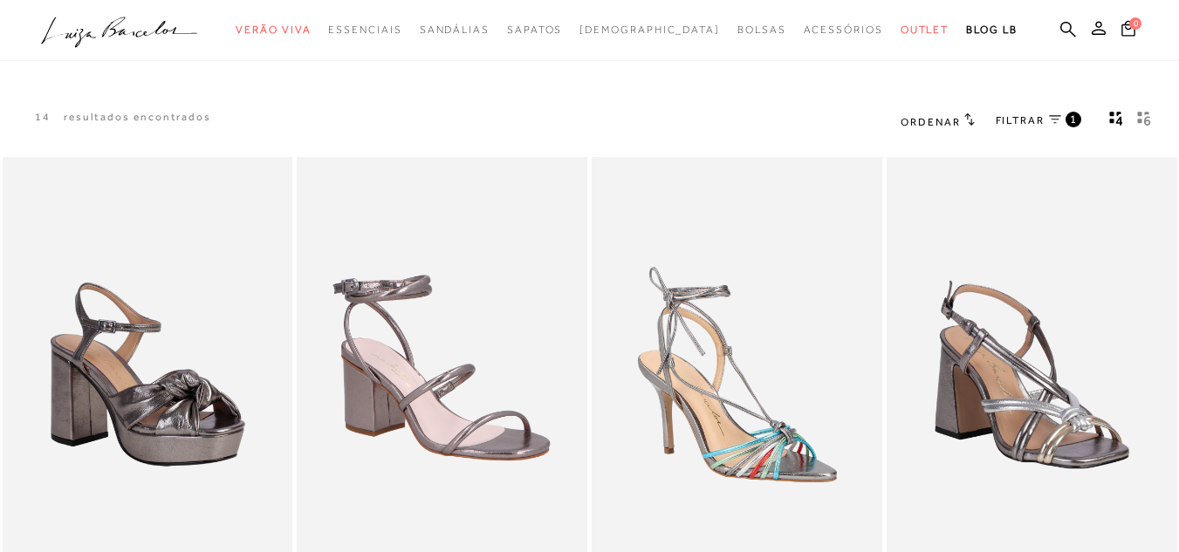
click at [1047, 120] on link "FILTRAR 1" at bounding box center [1039, 121] width 86 height 19
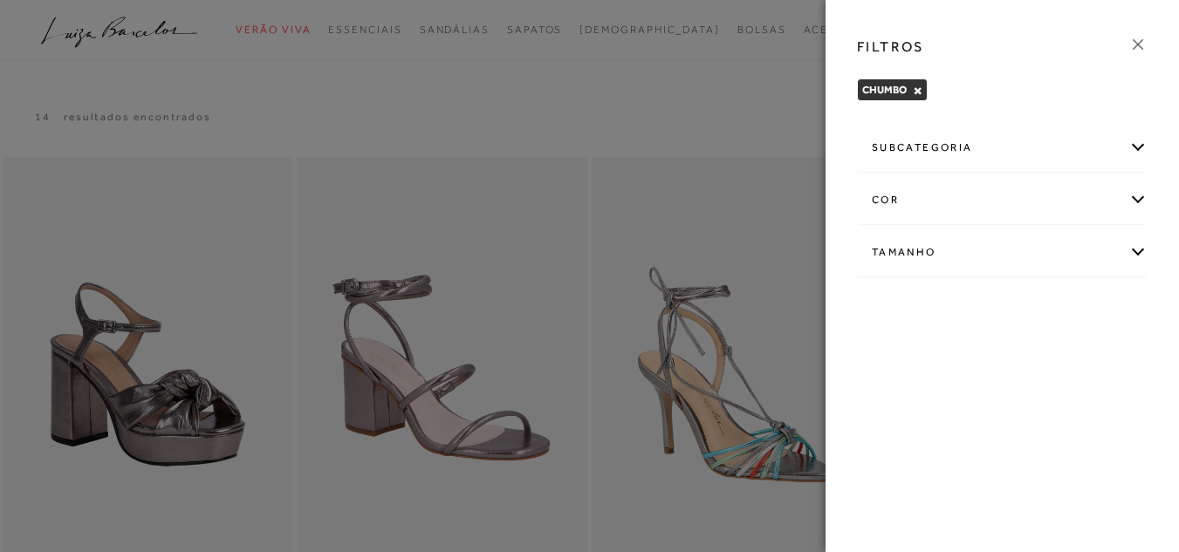
click at [898, 197] on div "cor" at bounding box center [1002, 200] width 289 height 46
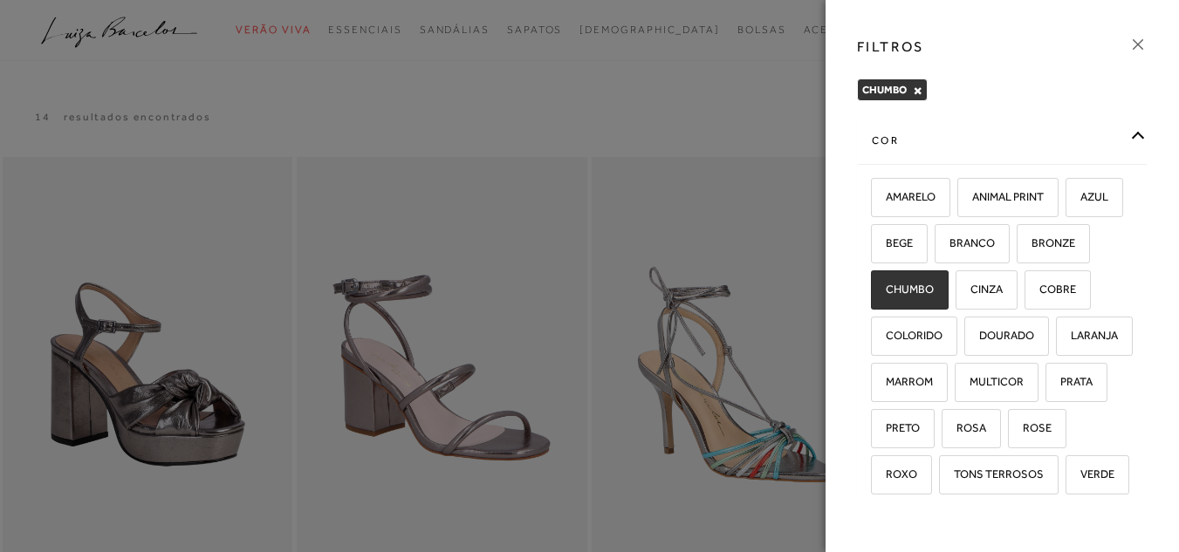
scroll to position [87, 0]
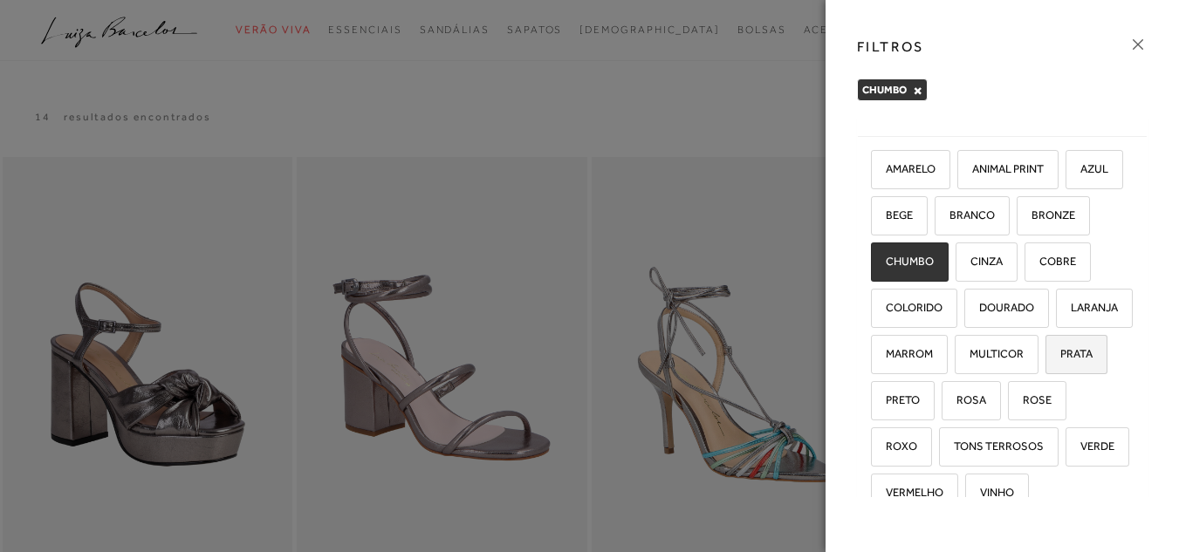
click at [1062, 360] on span "PRATA" at bounding box center [1069, 353] width 45 height 13
click at [1060, 366] on input "PRATA" at bounding box center [1051, 356] width 17 height 17
checkbox input "true"
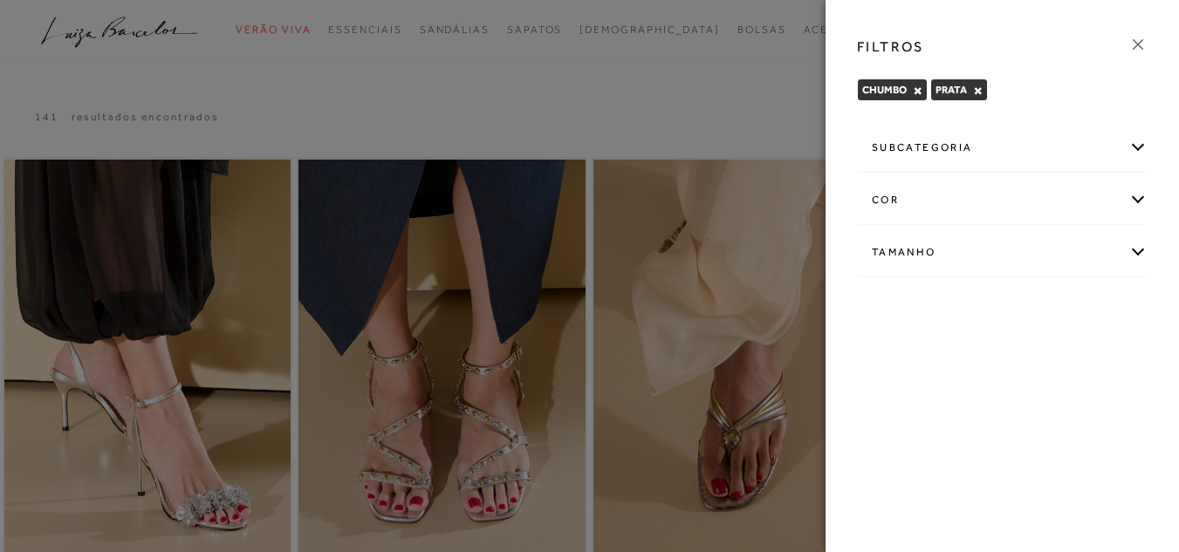
click at [638, 116] on div at bounding box center [589, 276] width 1179 height 552
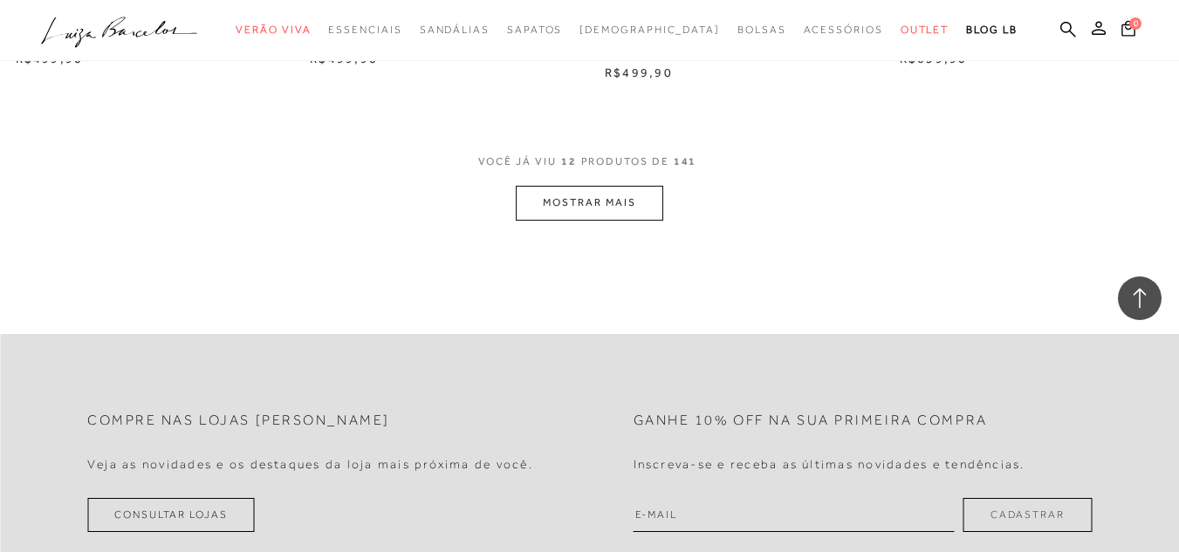
scroll to position [1745, 0]
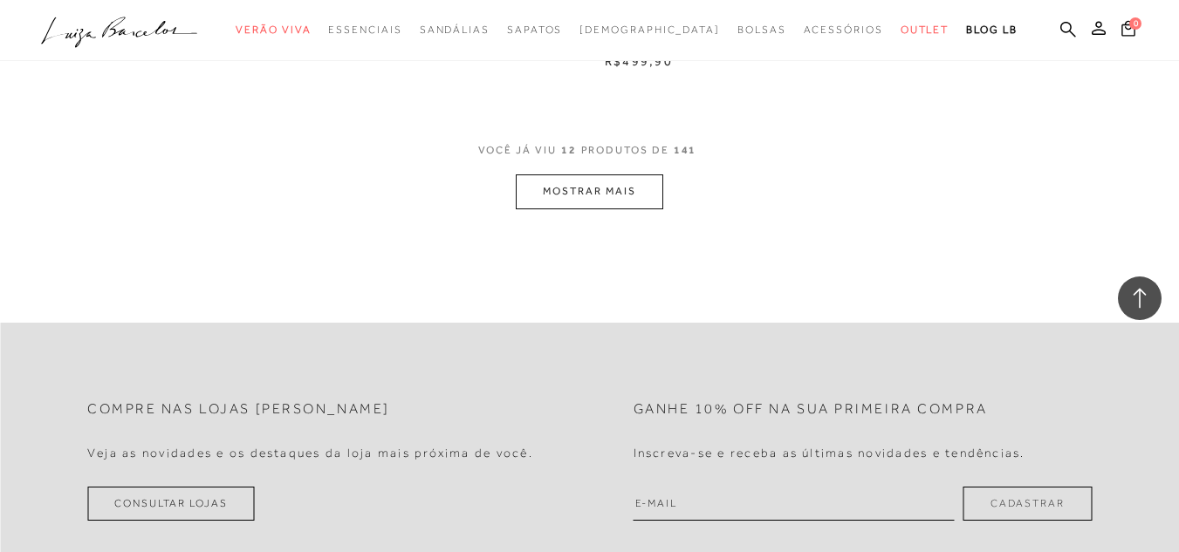
click at [635, 197] on button "MOSTRAR MAIS" at bounding box center [589, 192] width 147 height 34
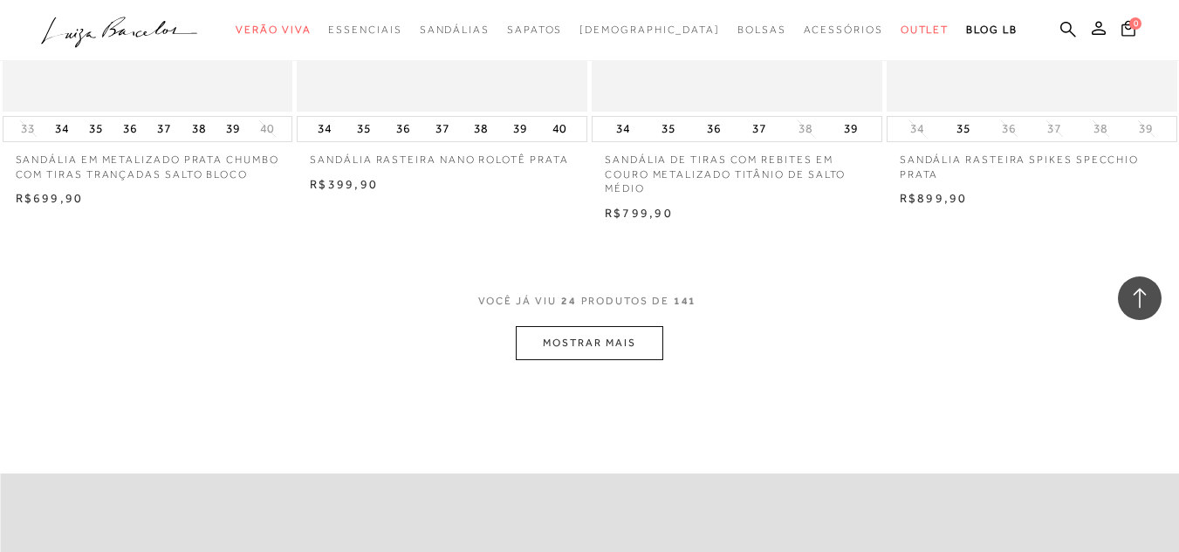
scroll to position [3316, 0]
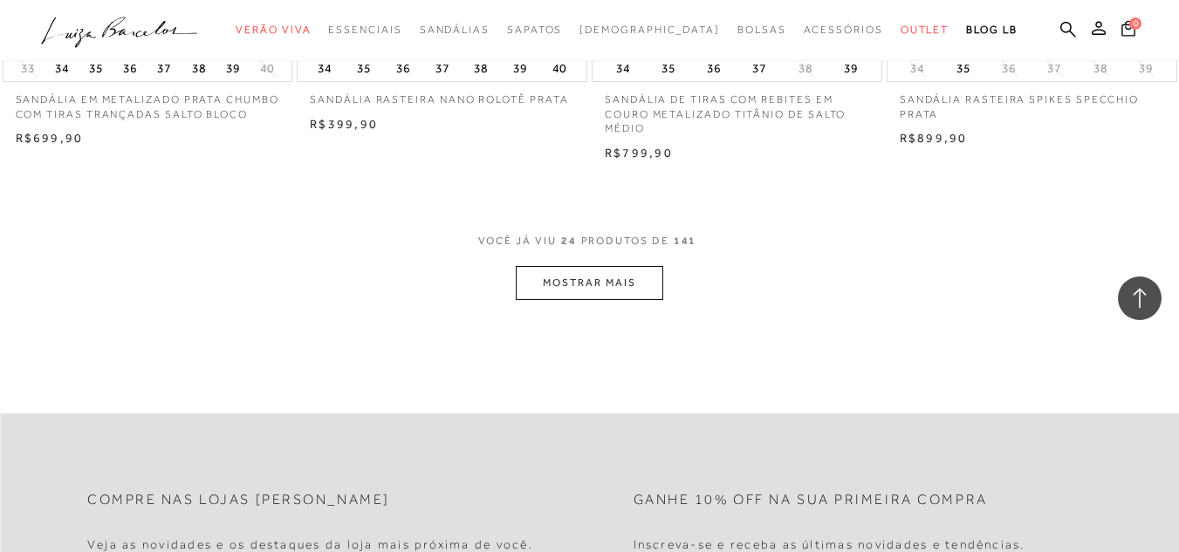
click at [569, 282] on button "MOSTRAR MAIS" at bounding box center [589, 283] width 147 height 34
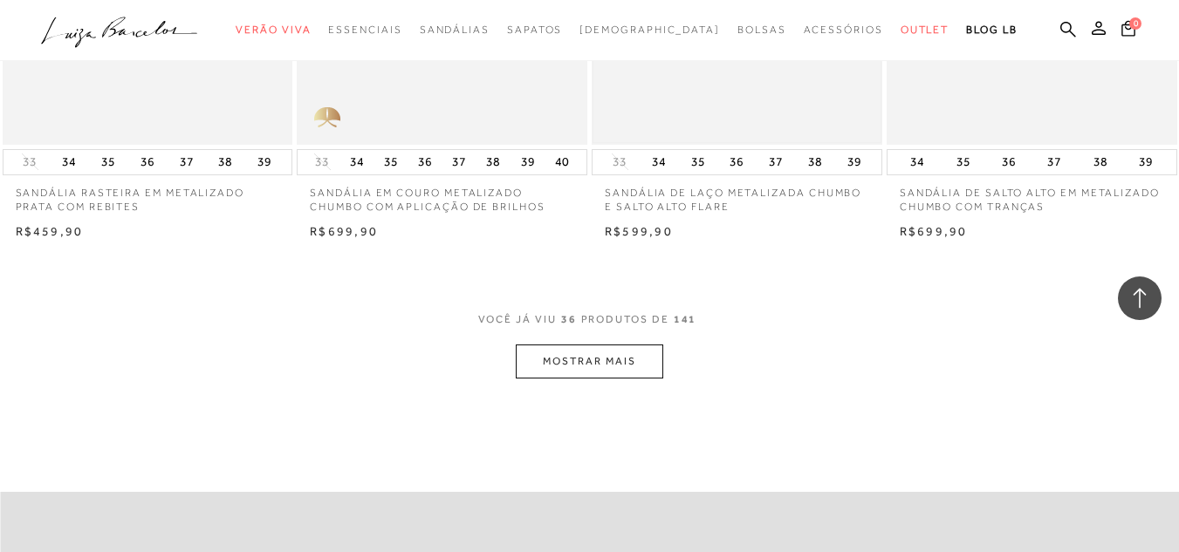
scroll to position [4974, 0]
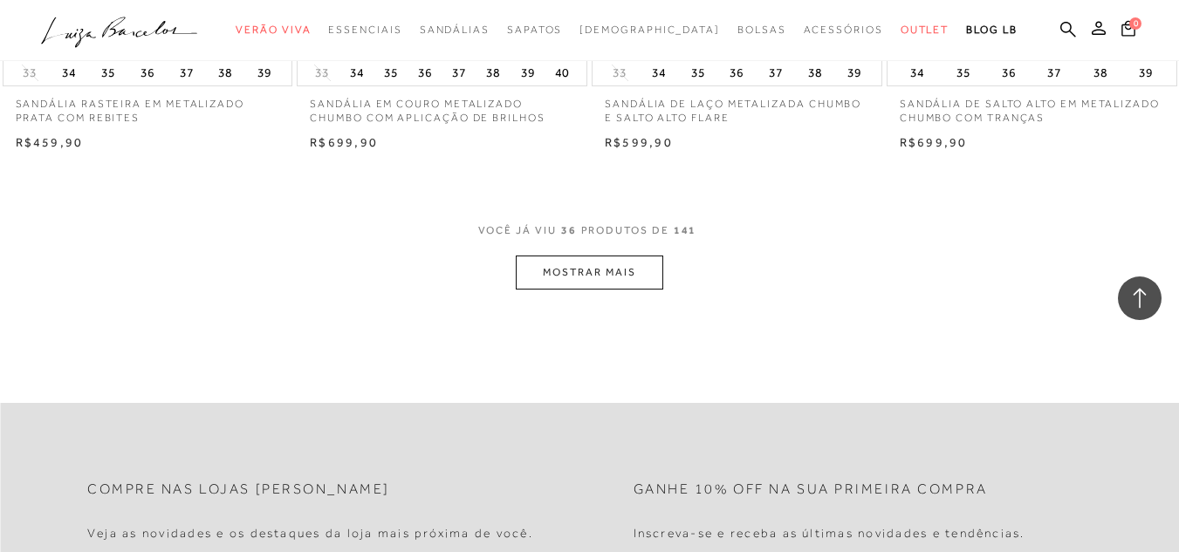
click at [636, 271] on button "MOSTRAR MAIS" at bounding box center [589, 273] width 147 height 34
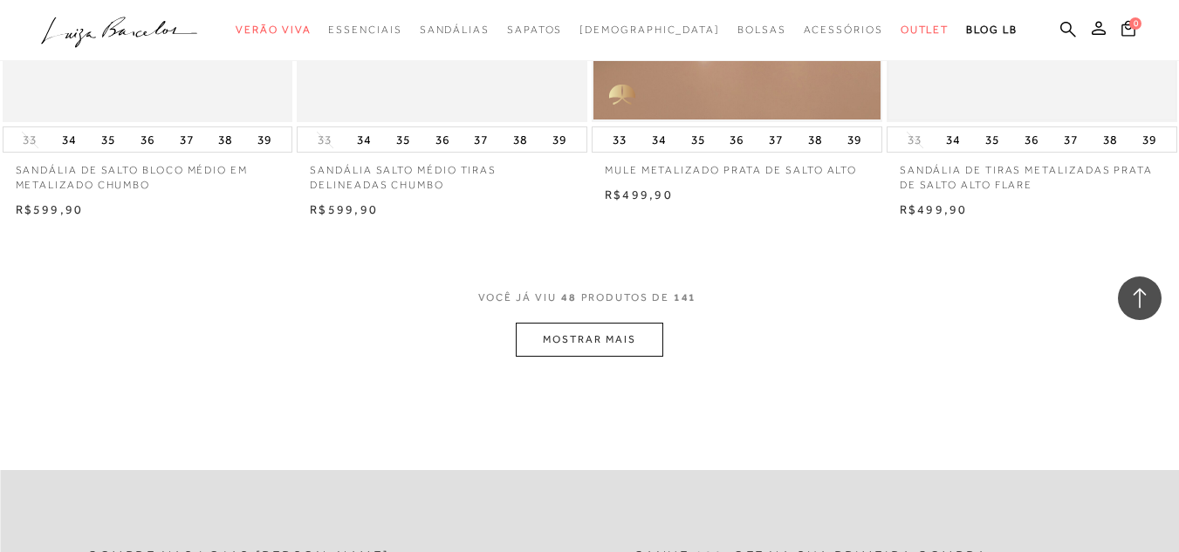
scroll to position [6633, 0]
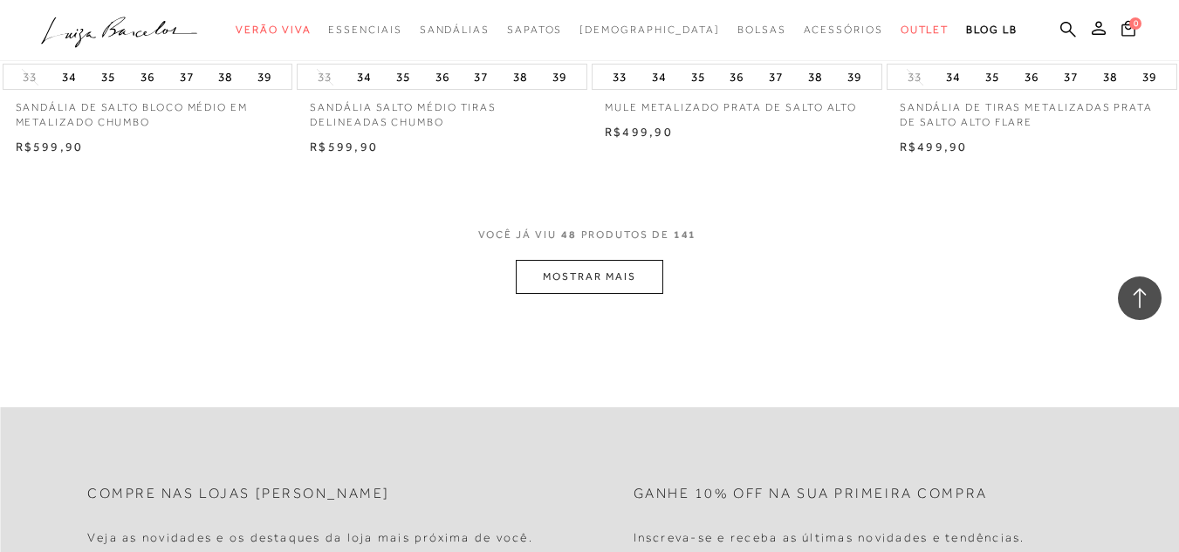
click at [633, 277] on button "MOSTRAR MAIS" at bounding box center [589, 277] width 147 height 34
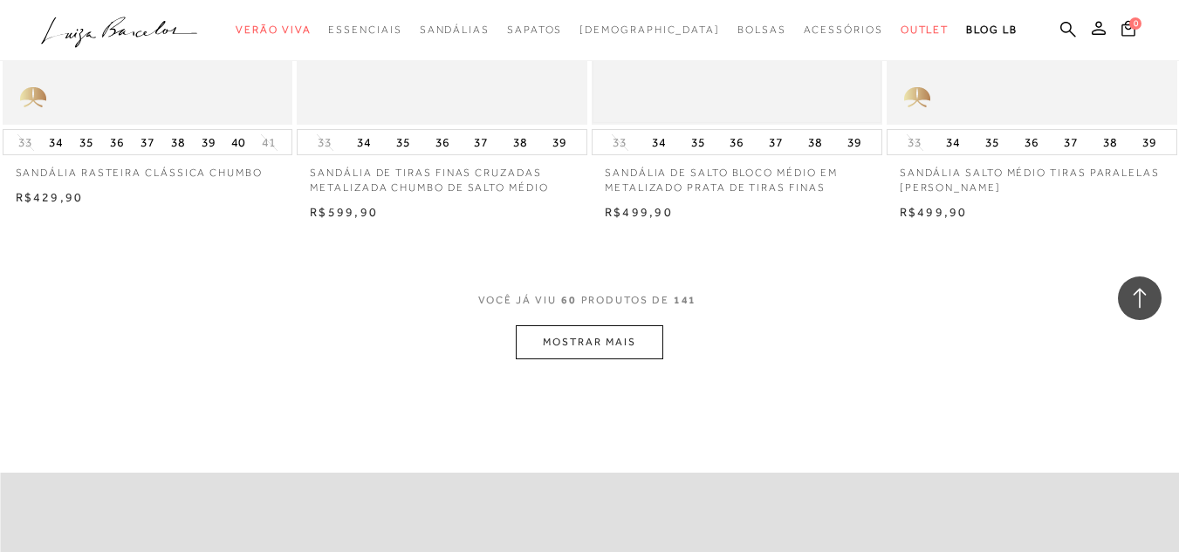
scroll to position [8291, 0]
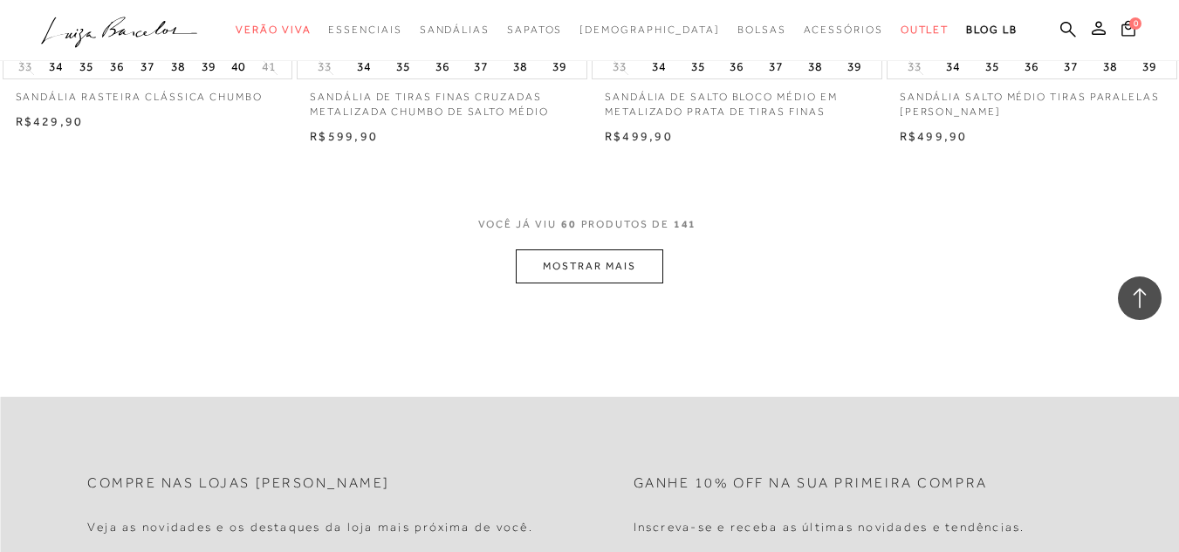
click at [573, 258] on button "MOSTRAR MAIS" at bounding box center [589, 267] width 147 height 34
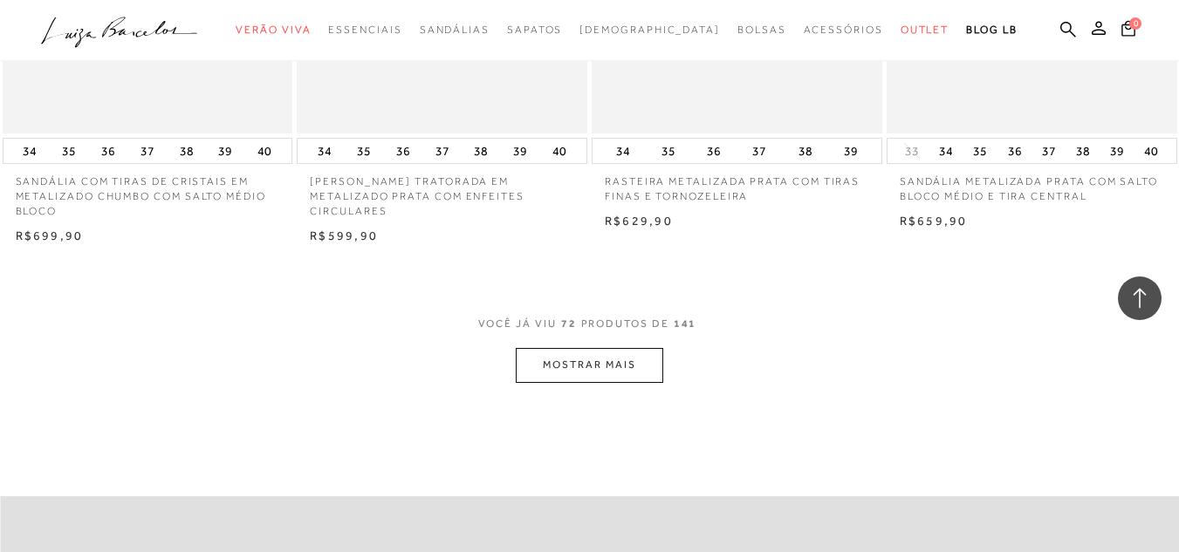
scroll to position [9949, 0]
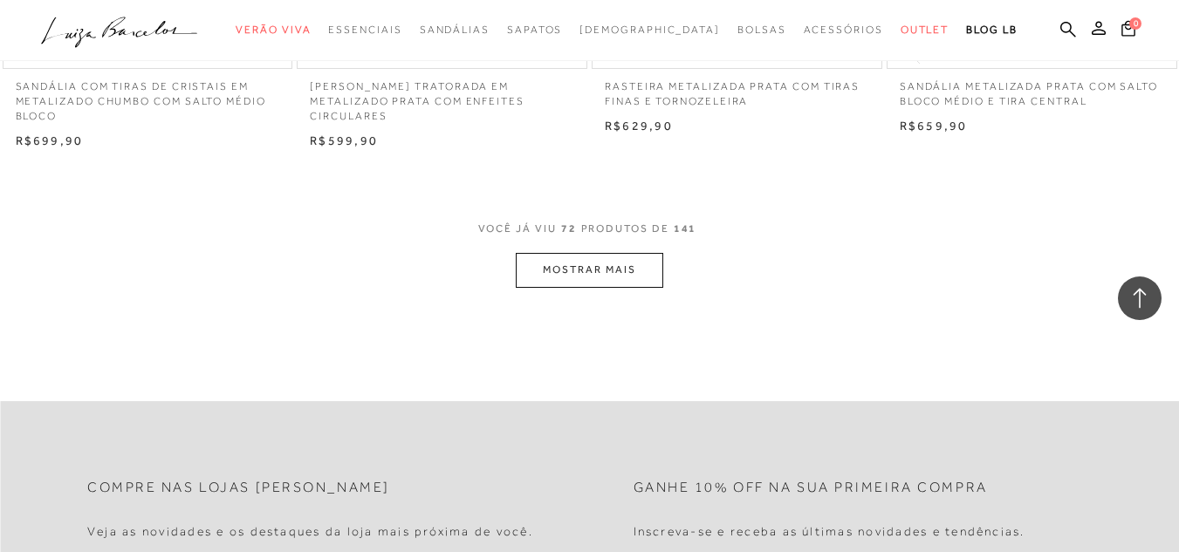
click at [631, 275] on button "MOSTRAR MAIS" at bounding box center [589, 270] width 147 height 34
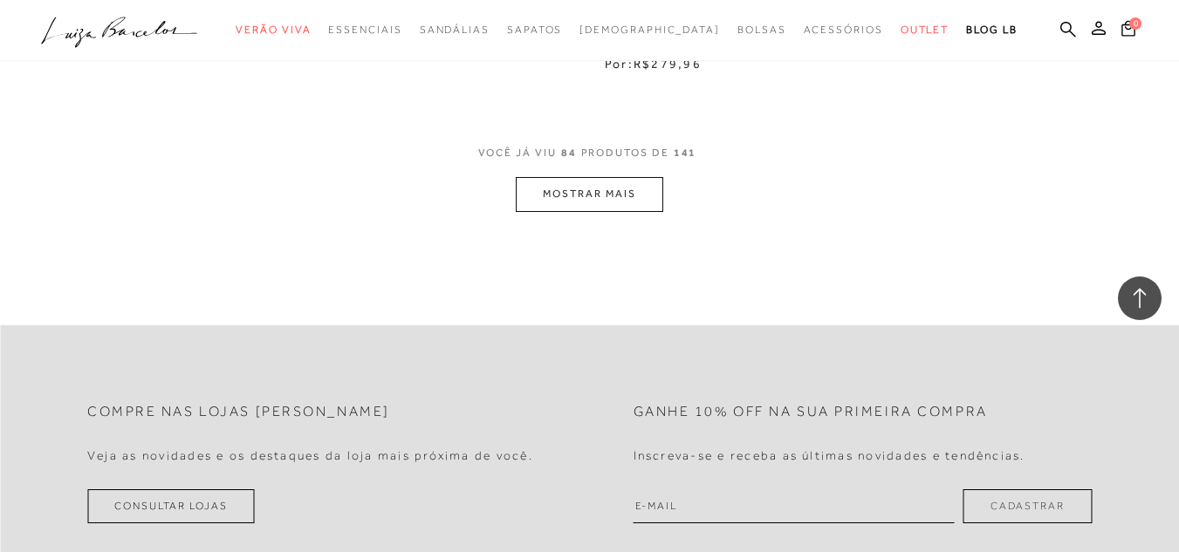
scroll to position [11694, 0]
click at [628, 208] on button "MOSTRAR MAIS" at bounding box center [589, 191] width 147 height 34
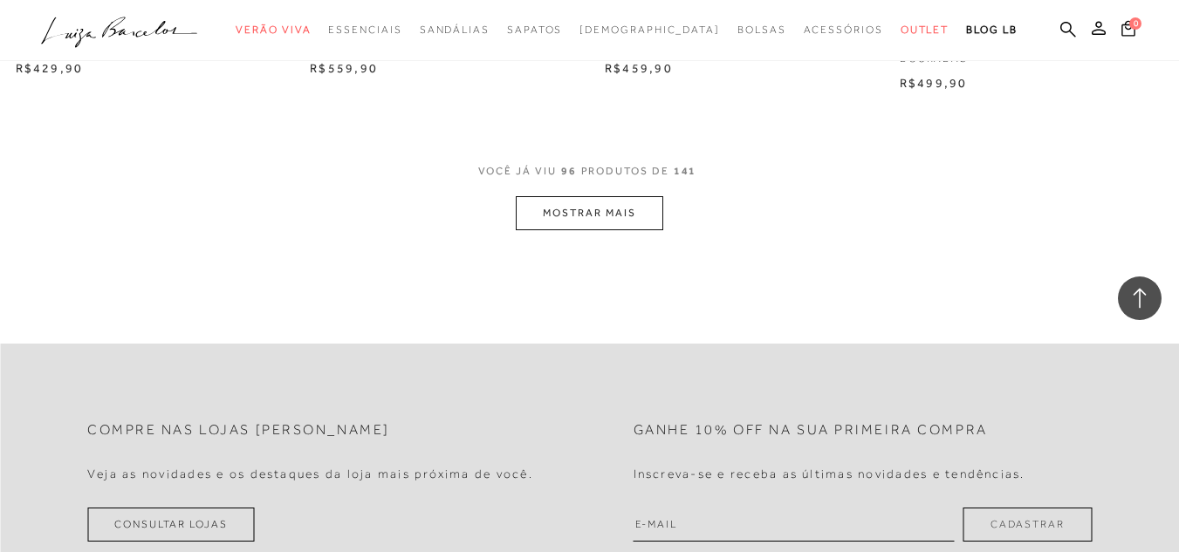
scroll to position [13440, 0]
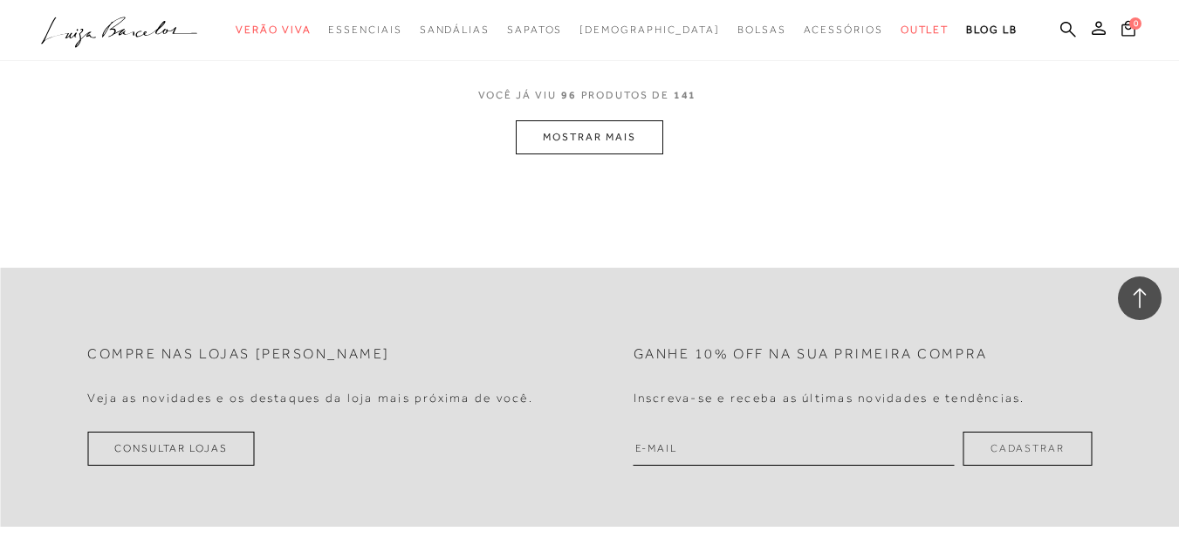
click at [610, 154] on button "MOSTRAR MAIS" at bounding box center [589, 137] width 147 height 34
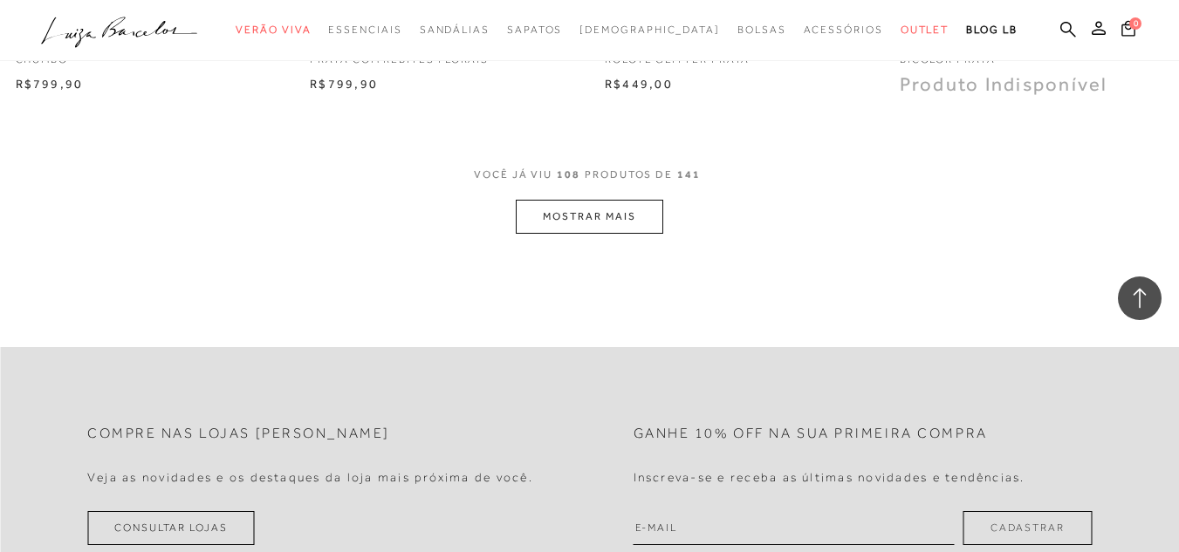
scroll to position [15098, 0]
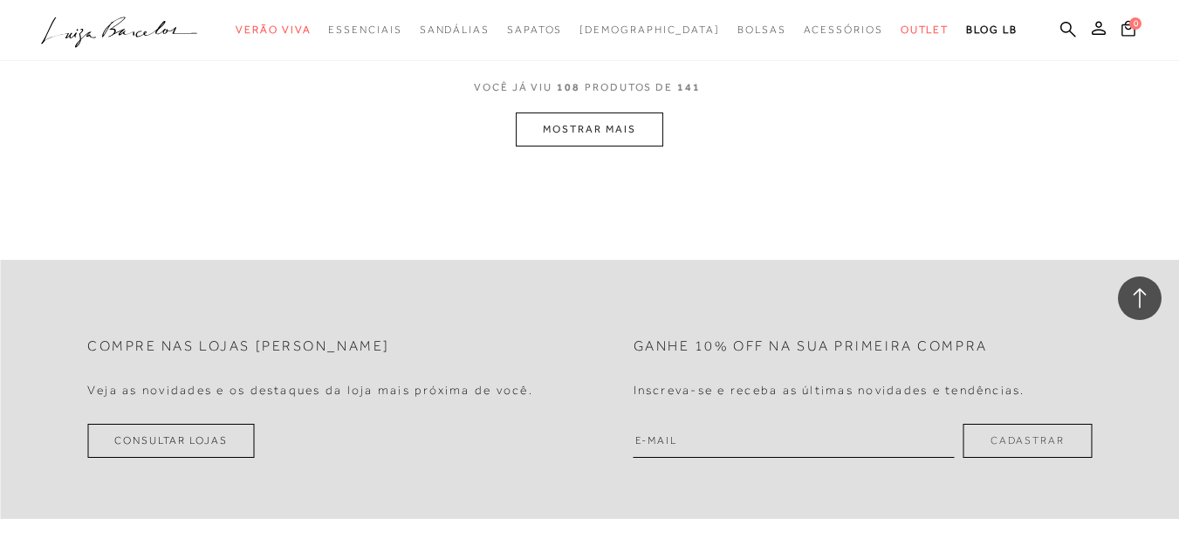
click at [633, 147] on button "MOSTRAR MAIS" at bounding box center [589, 130] width 147 height 34
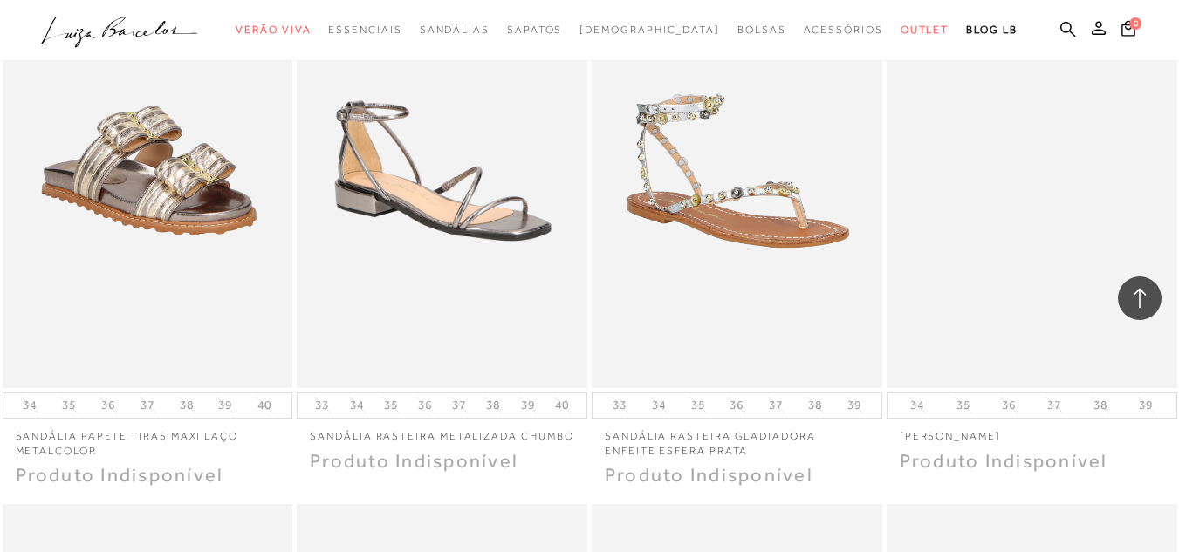
scroll to position [15622, 0]
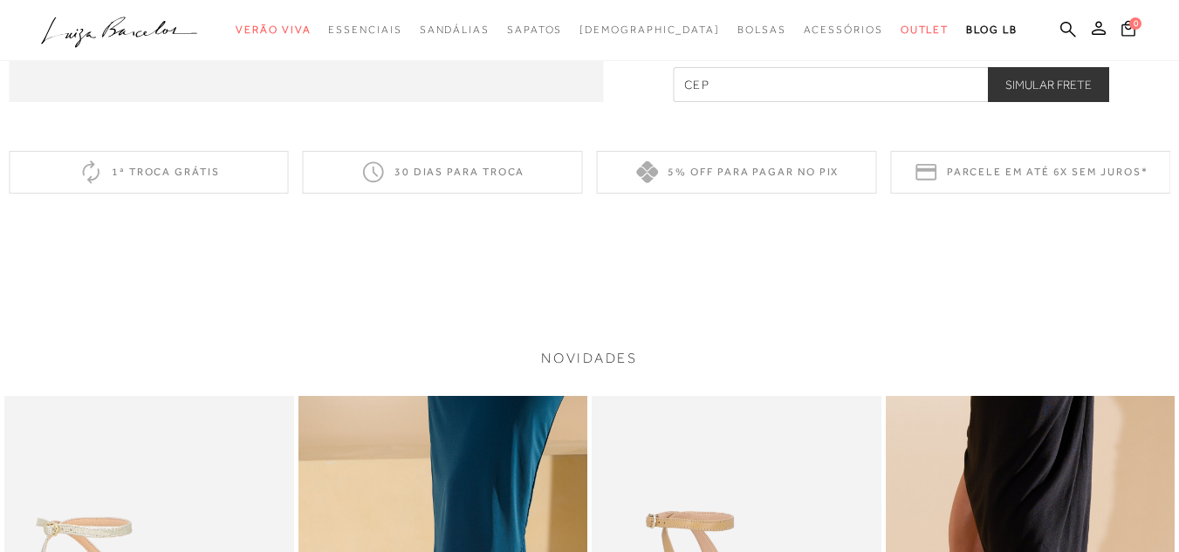
scroll to position [2007, 0]
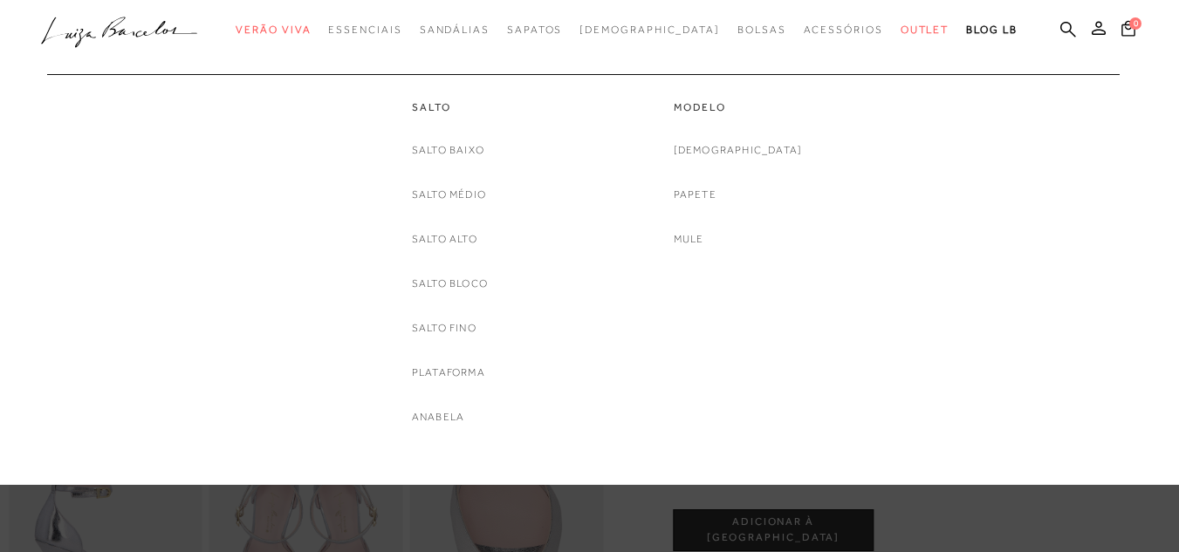
scroll to position [175, 0]
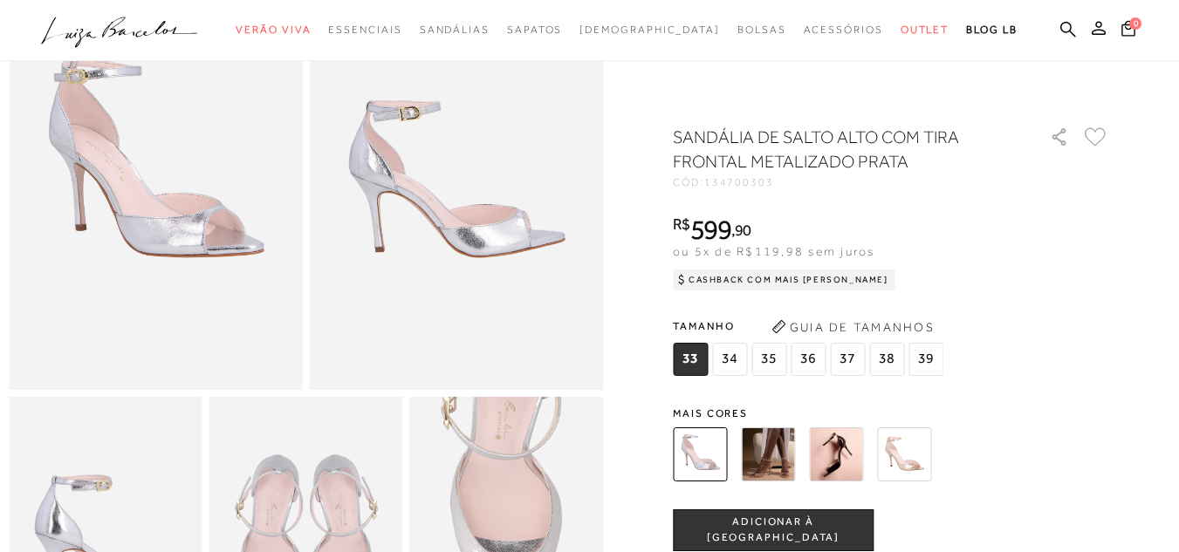
click at [775, 464] on img at bounding box center [768, 455] width 54 height 54
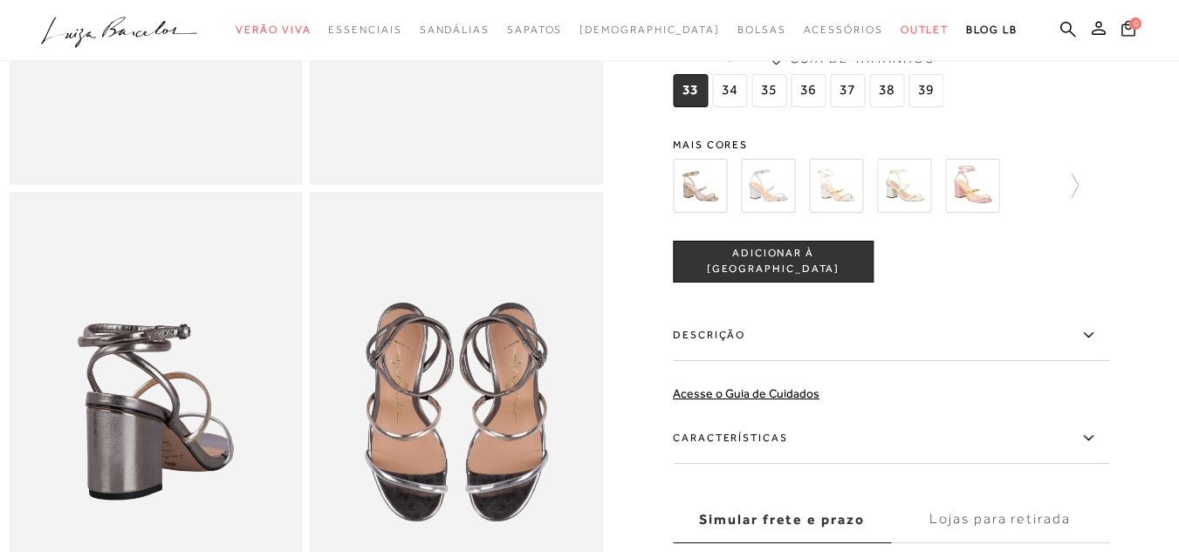
scroll to position [349, 0]
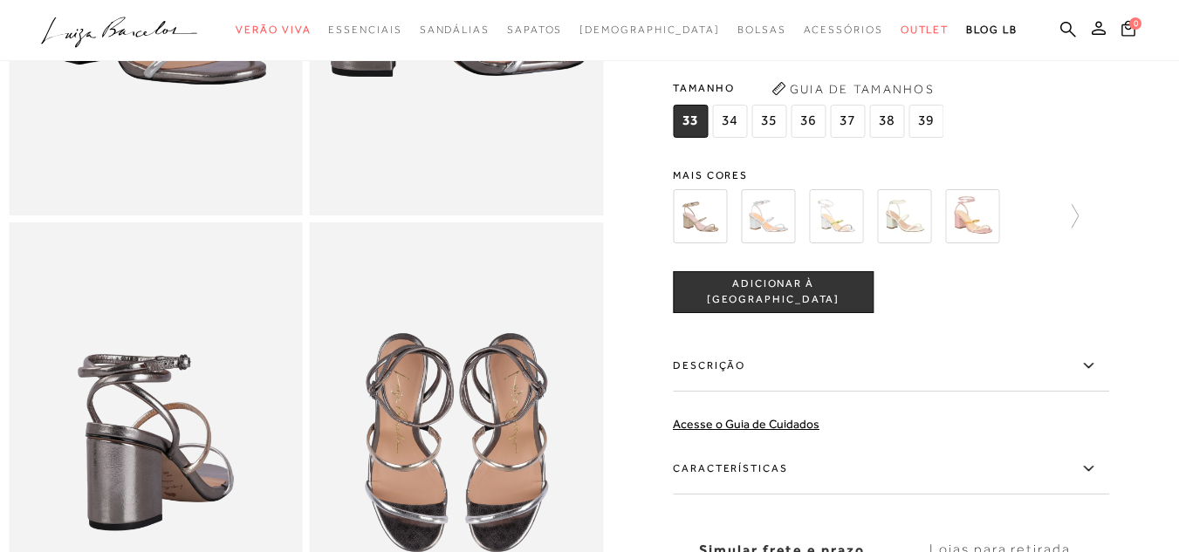
click at [717, 243] on img at bounding box center [700, 216] width 54 height 54
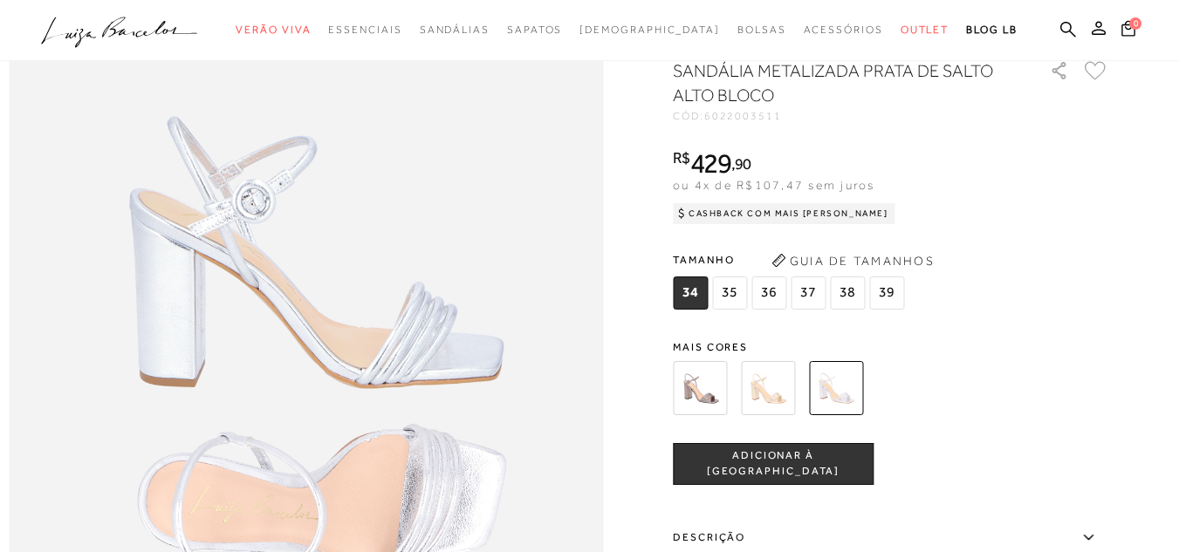
scroll to position [698, 0]
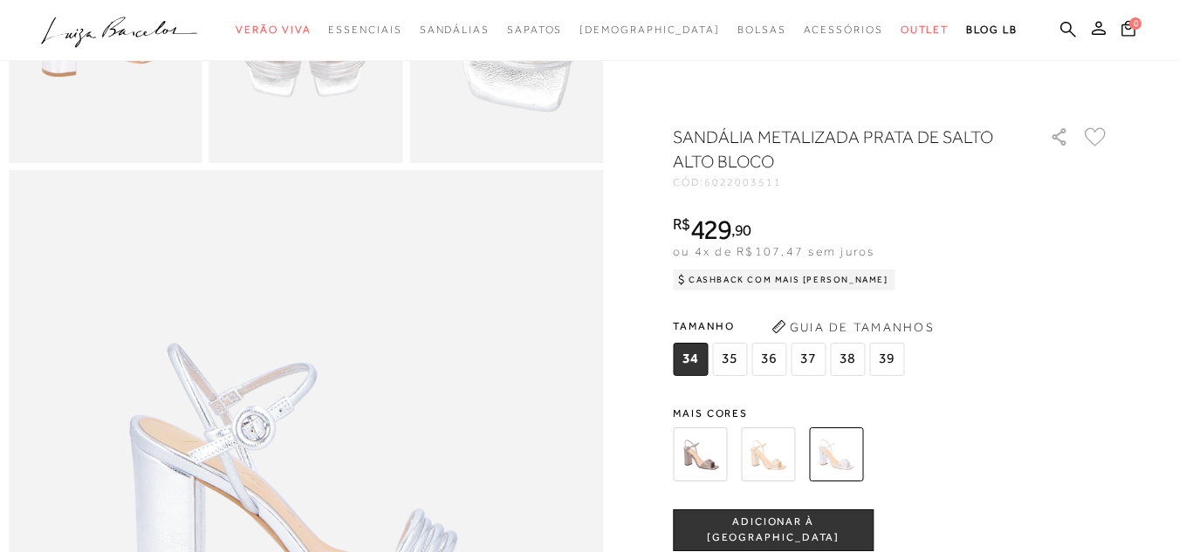
click at [711, 468] on img at bounding box center [700, 455] width 54 height 54
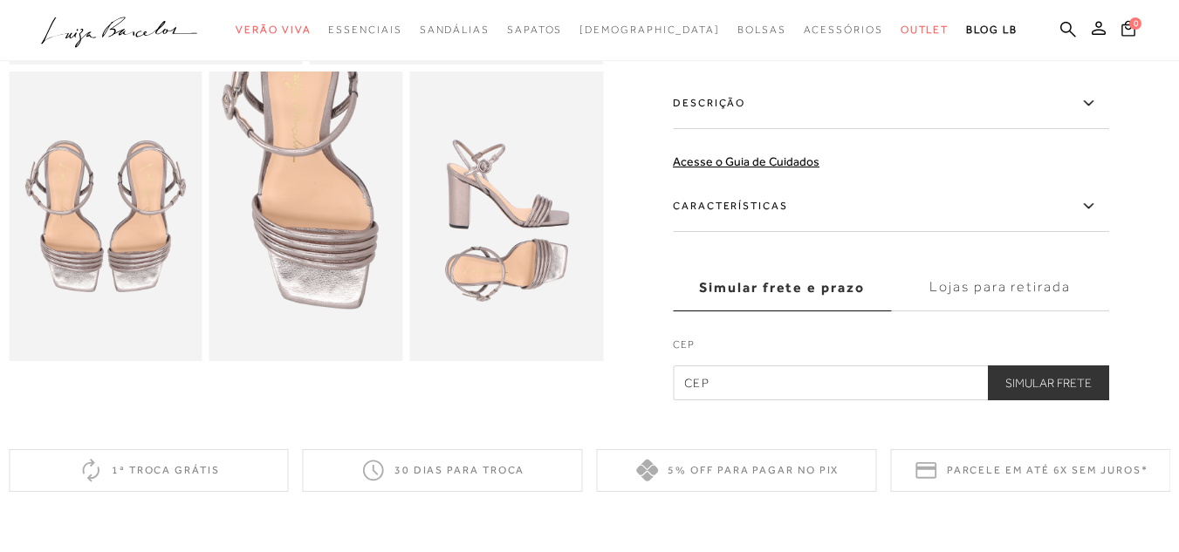
scroll to position [611, 0]
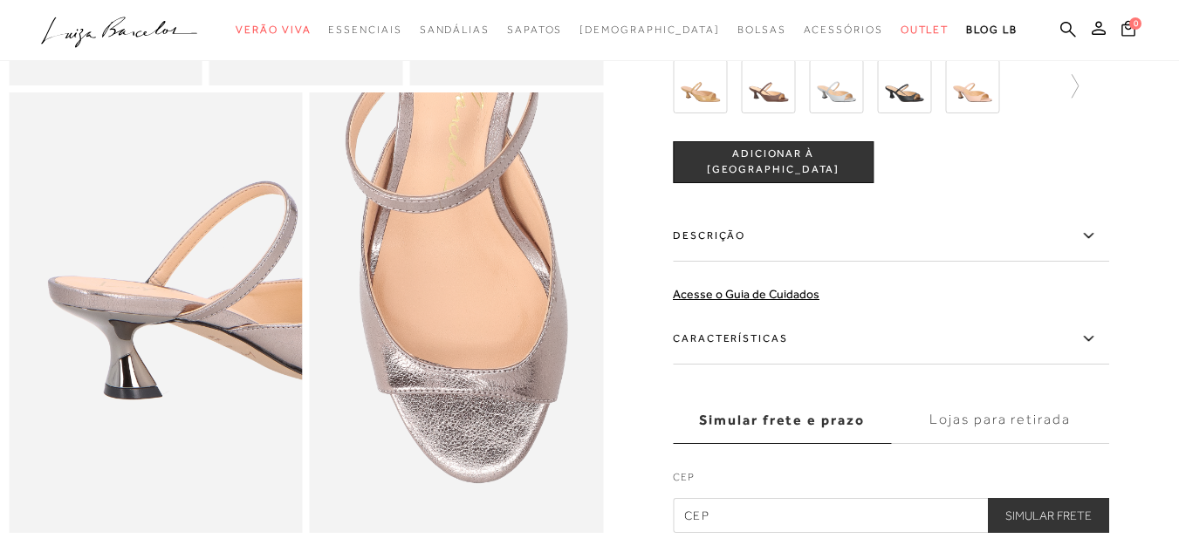
scroll to position [524, 0]
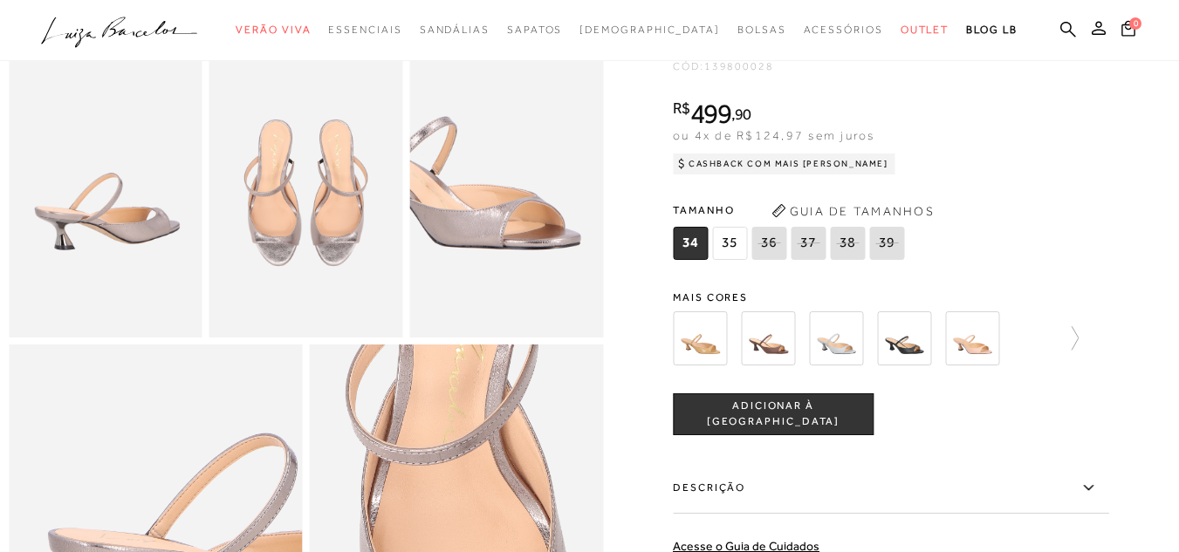
click at [723, 366] on img at bounding box center [700, 339] width 54 height 54
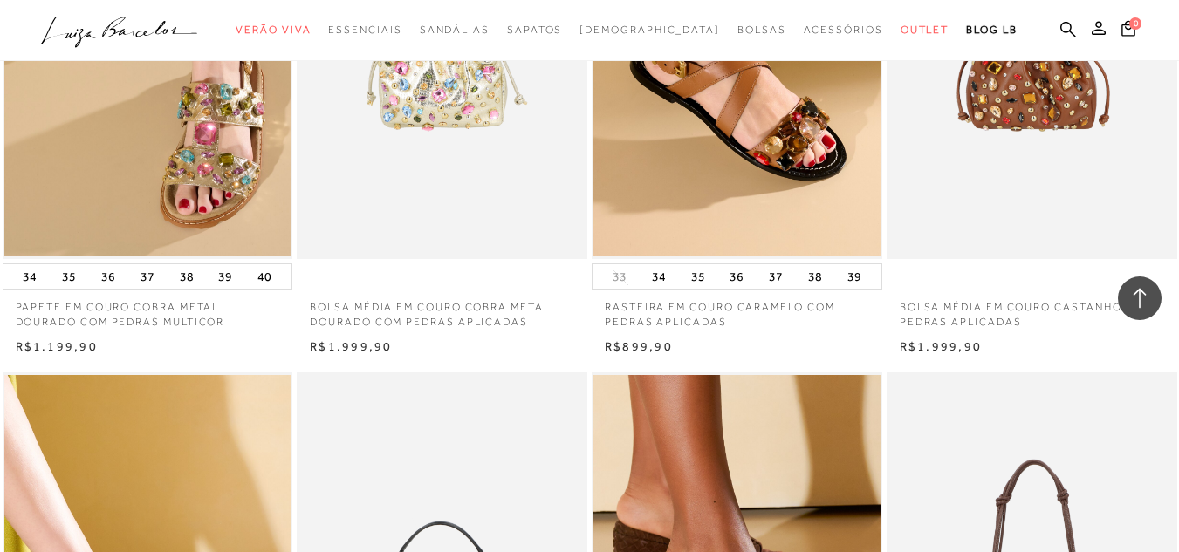
scroll to position [1745, 0]
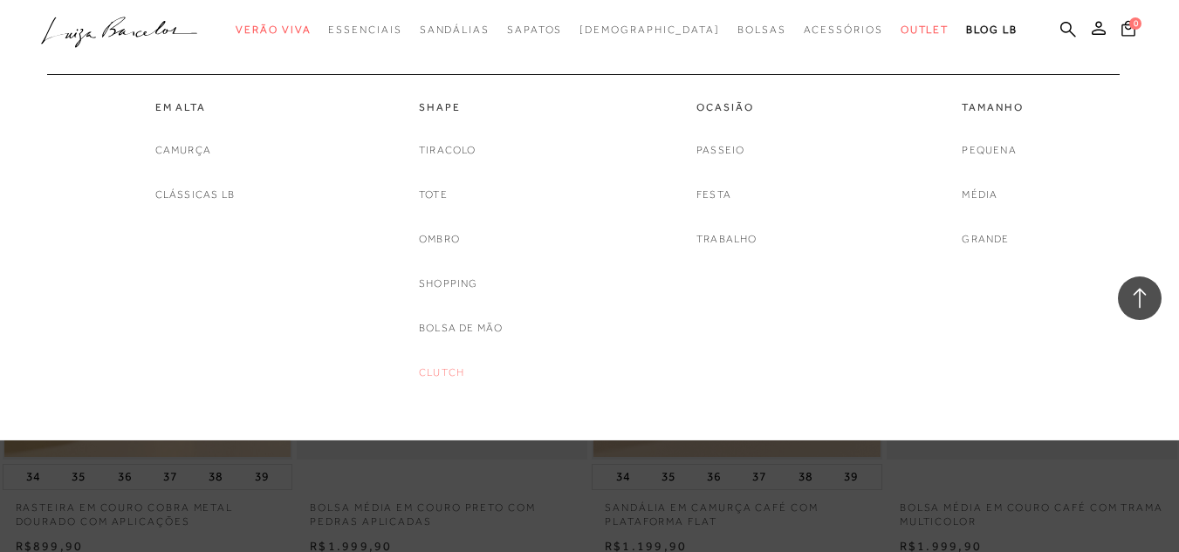
click at [454, 370] on link "Clutch" at bounding box center [441, 373] width 45 height 18
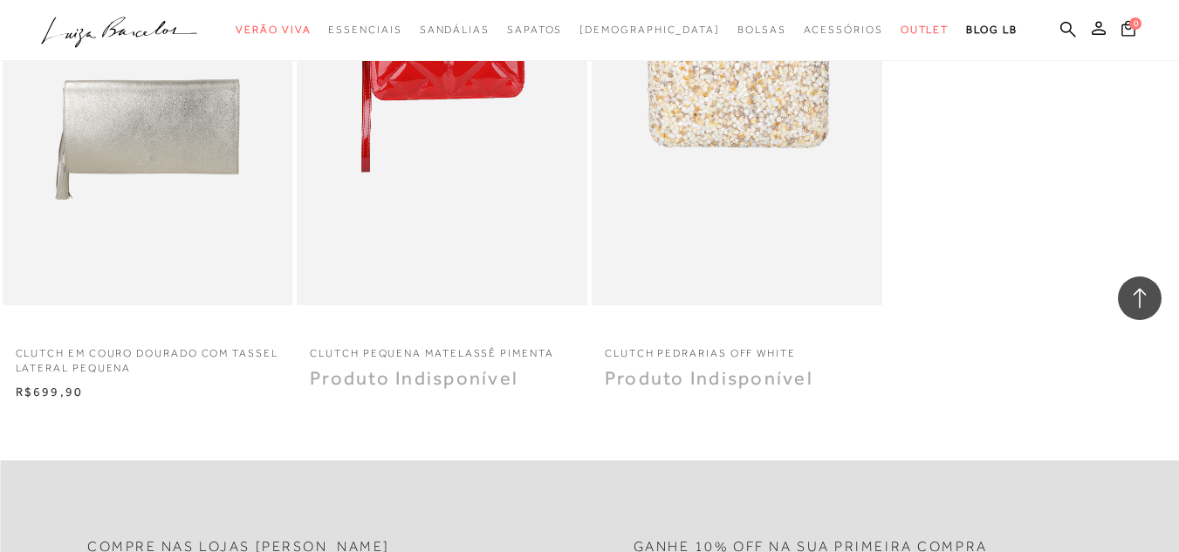
scroll to position [1396, 0]
